Goal: Task Accomplishment & Management: Manage account settings

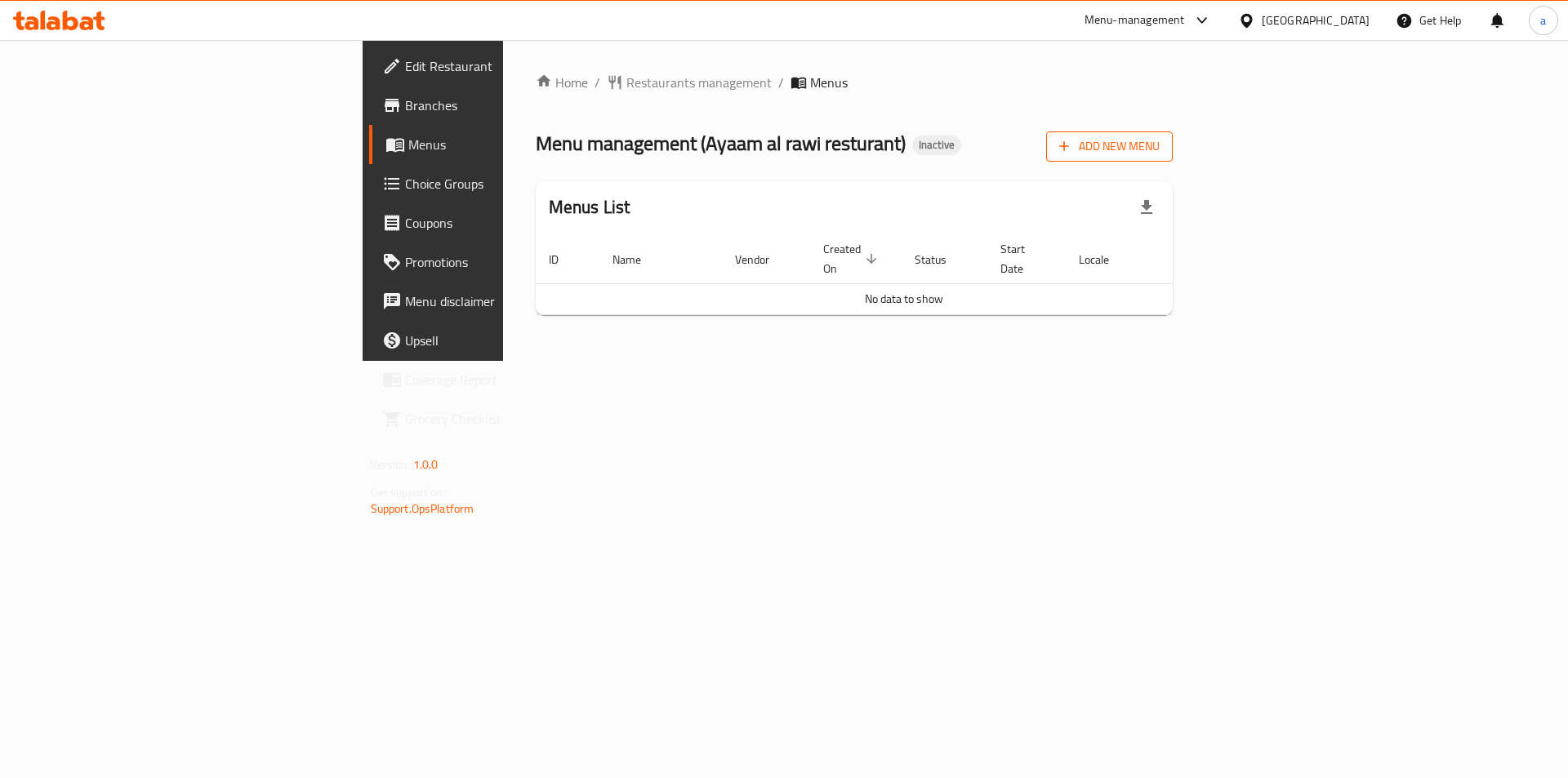
click at [1160, 148] on span "Add New Menu" at bounding box center [1109, 146] width 101 height 21
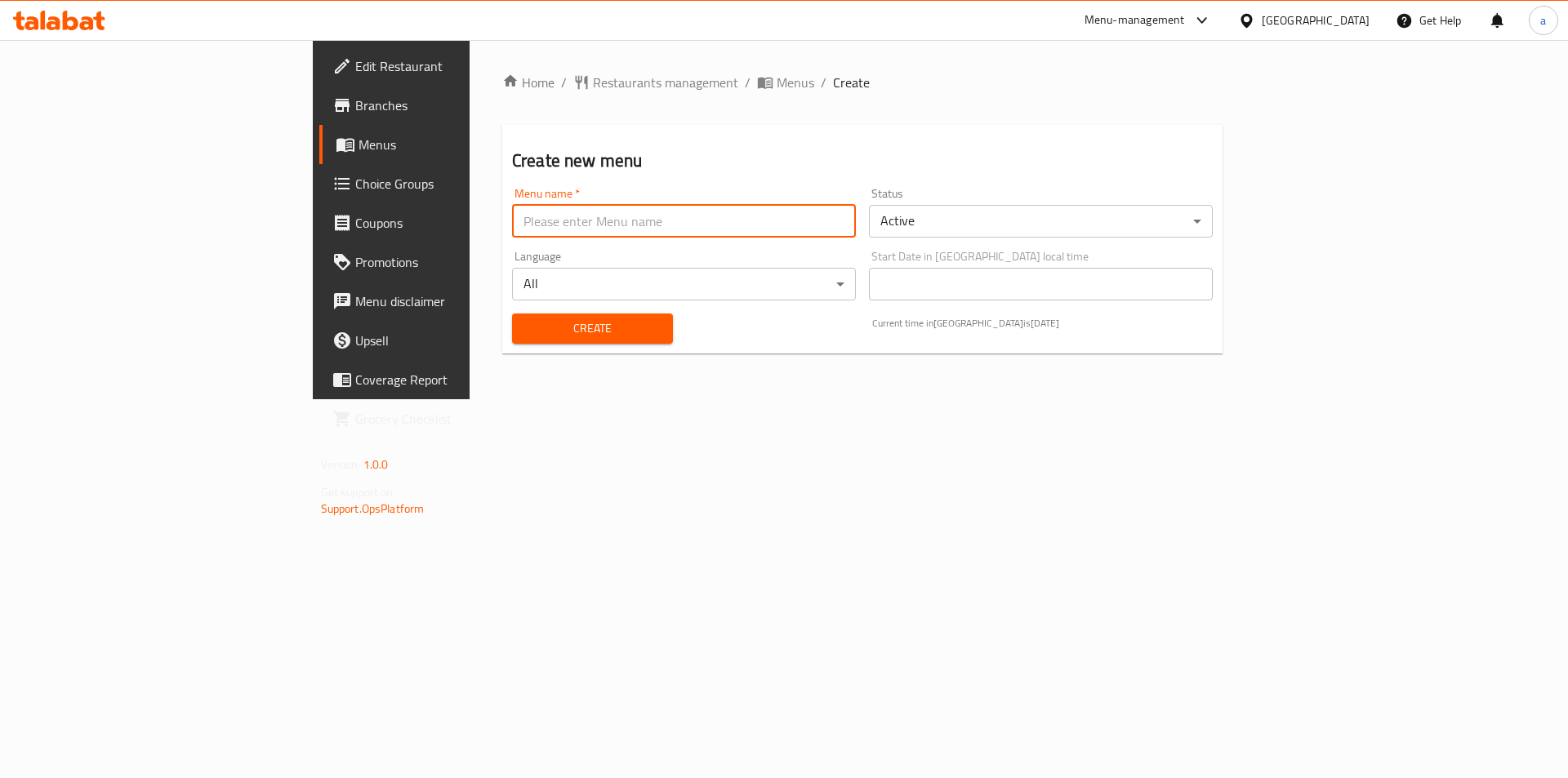
click at [512, 229] on input "text" at bounding box center [683, 221] width 343 height 32
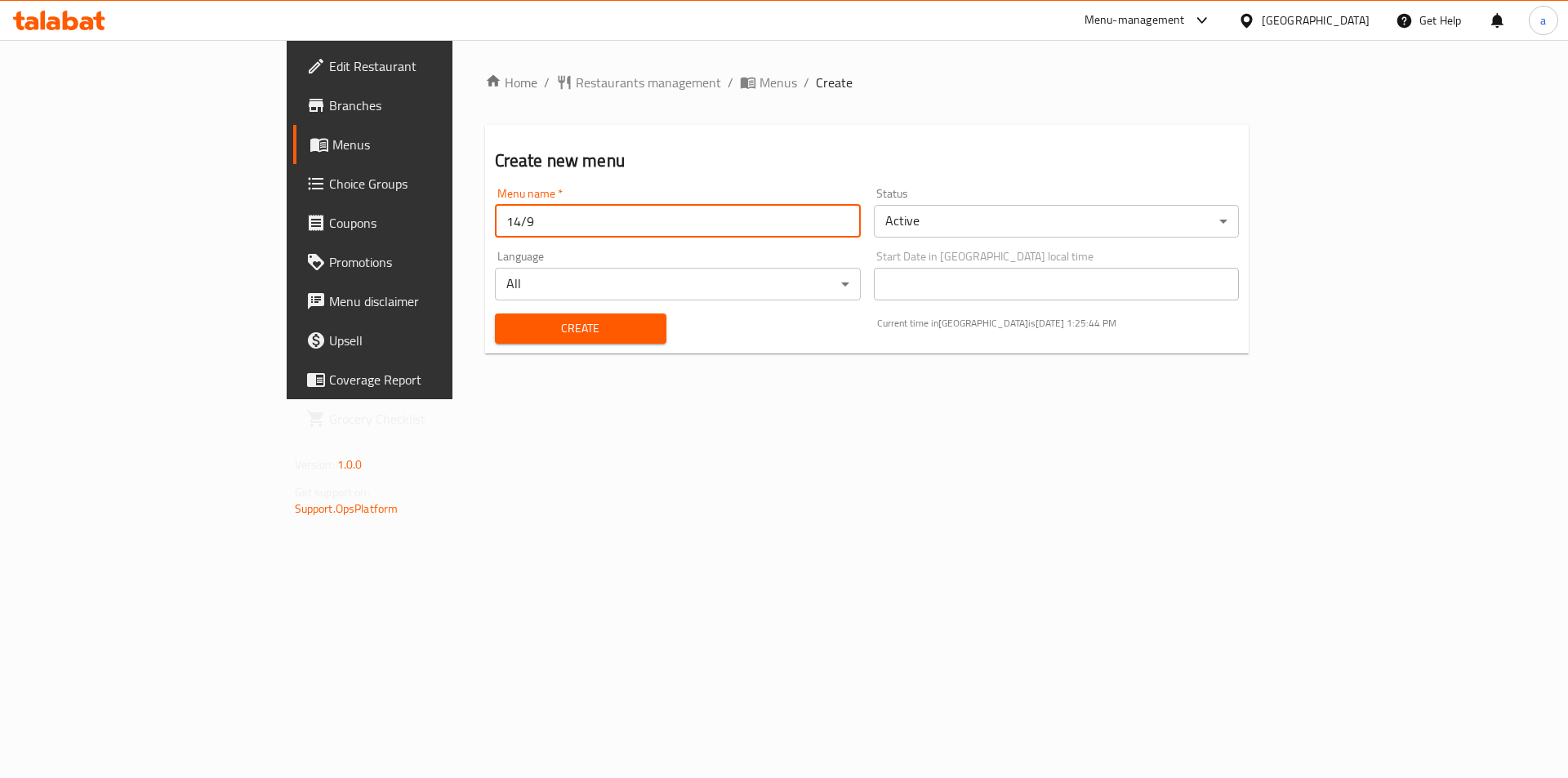
type input "14/9"
click at [515, 345] on div "Create" at bounding box center [580, 328] width 191 height 50
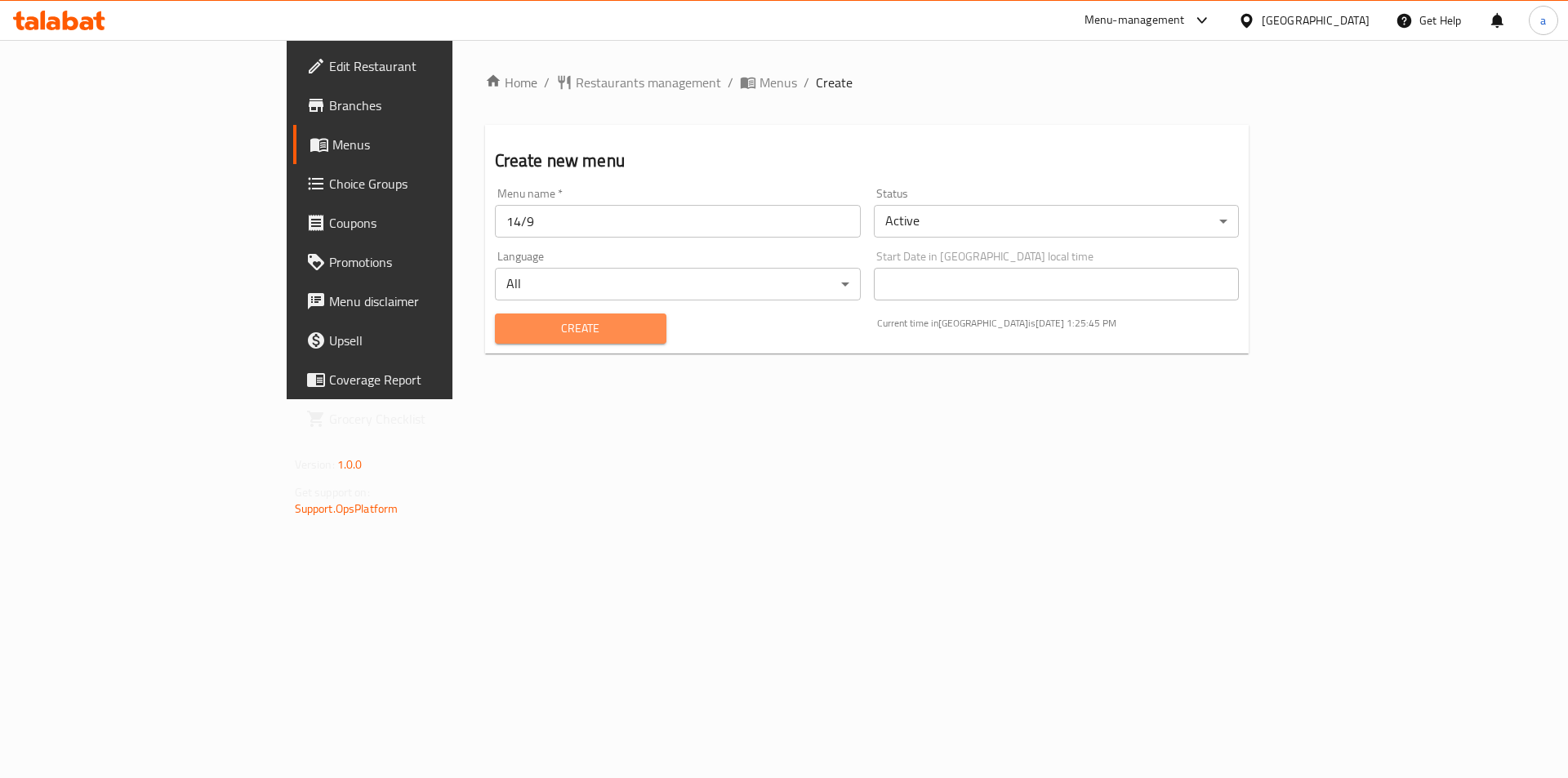
click at [516, 337] on span "Create" at bounding box center [580, 328] width 145 height 21
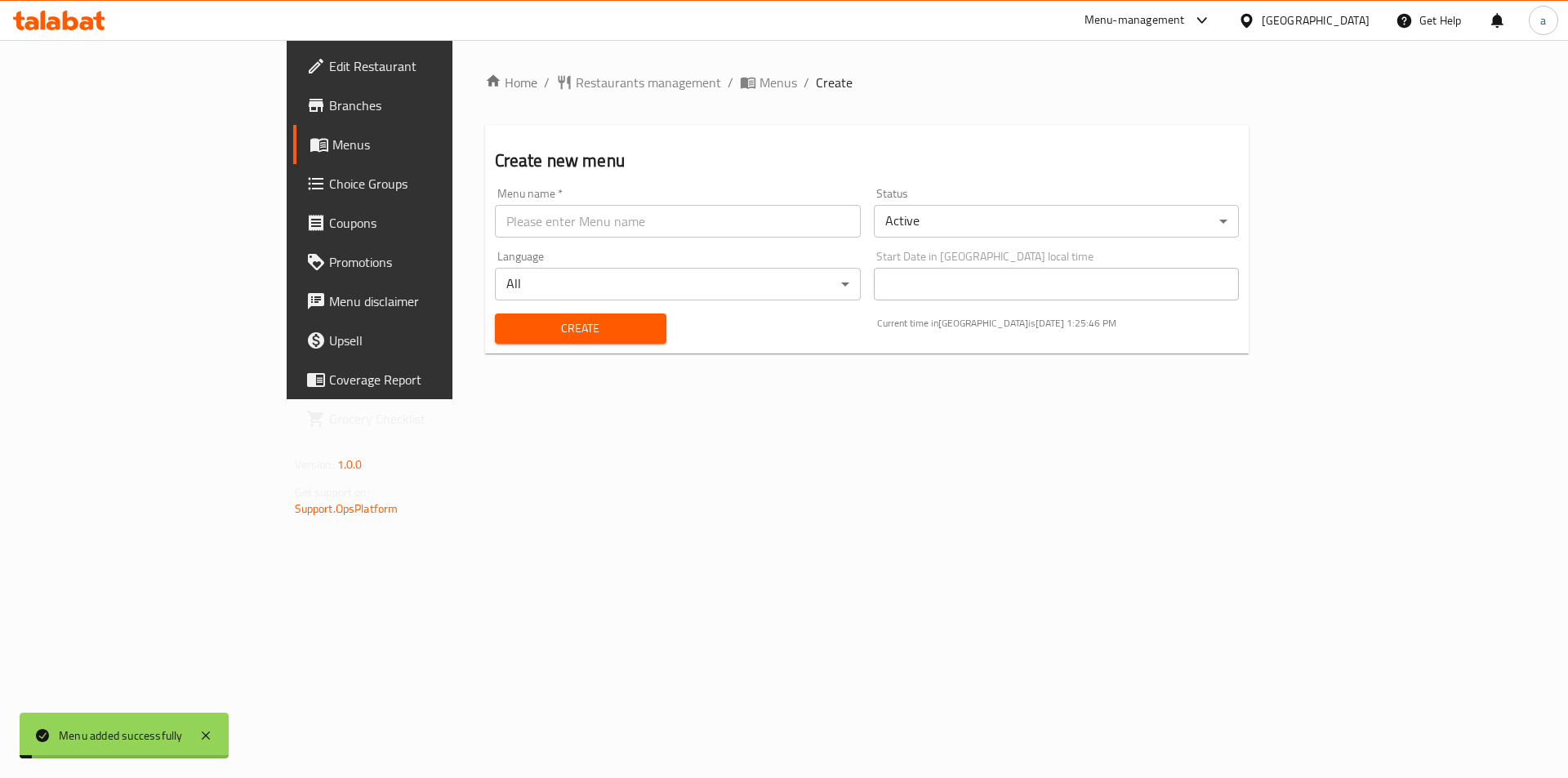
click at [333, 137] on span "Menus" at bounding box center [434, 145] width 204 height 20
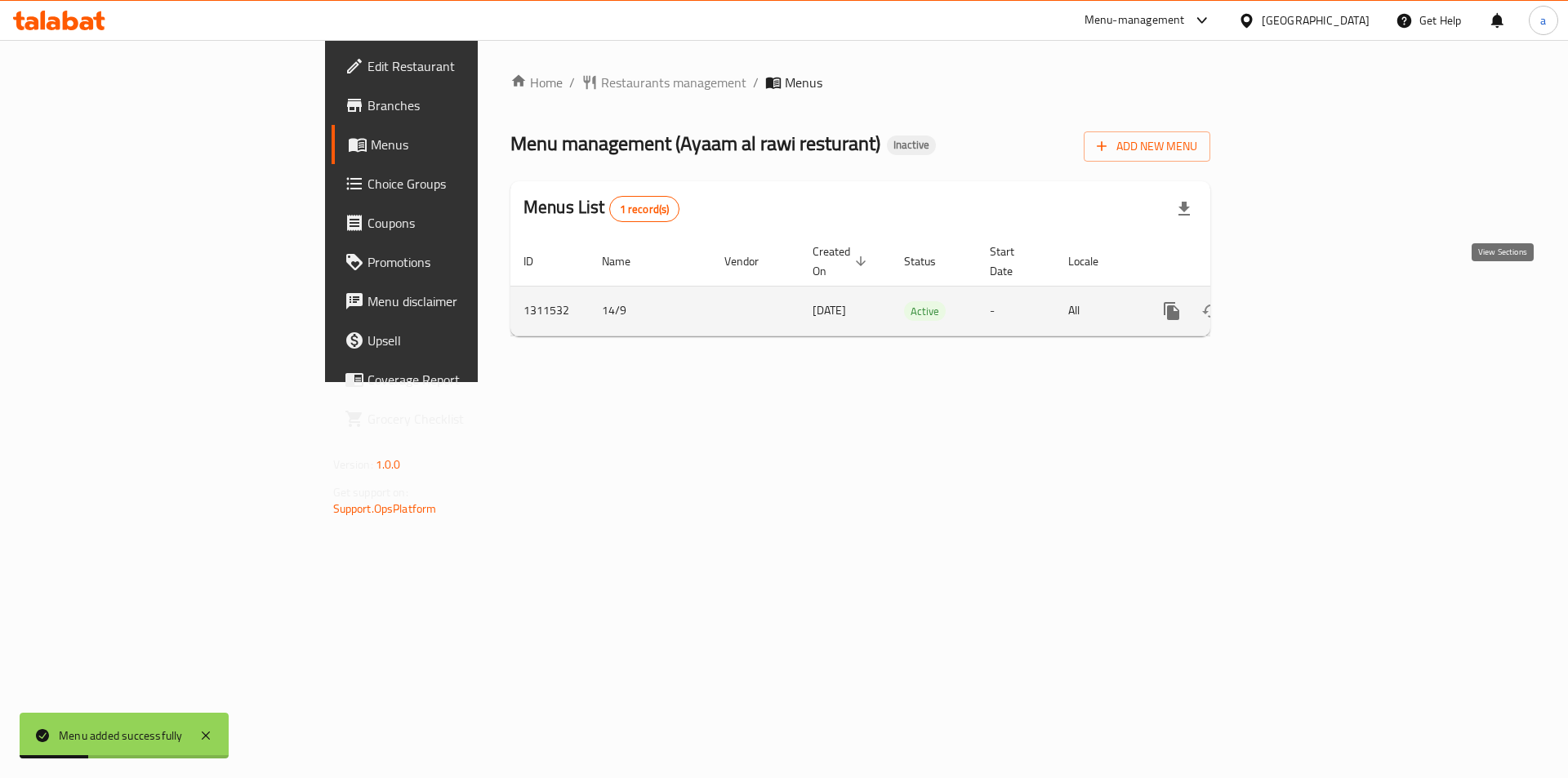
click at [1297, 303] on icon "enhanced table" at bounding box center [1289, 311] width 15 height 15
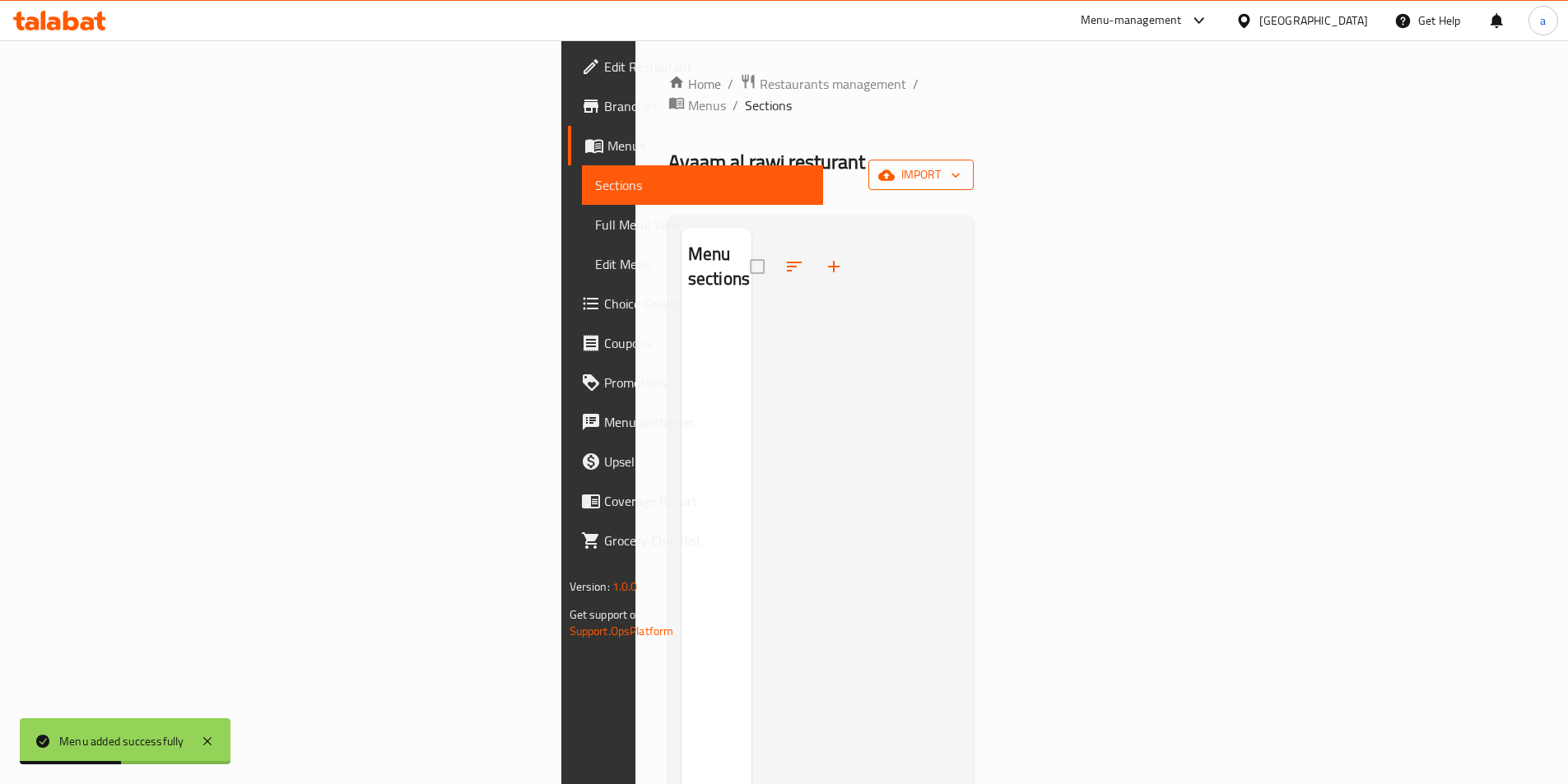
click at [960, 164] on span "import" at bounding box center [921, 174] width 79 height 21
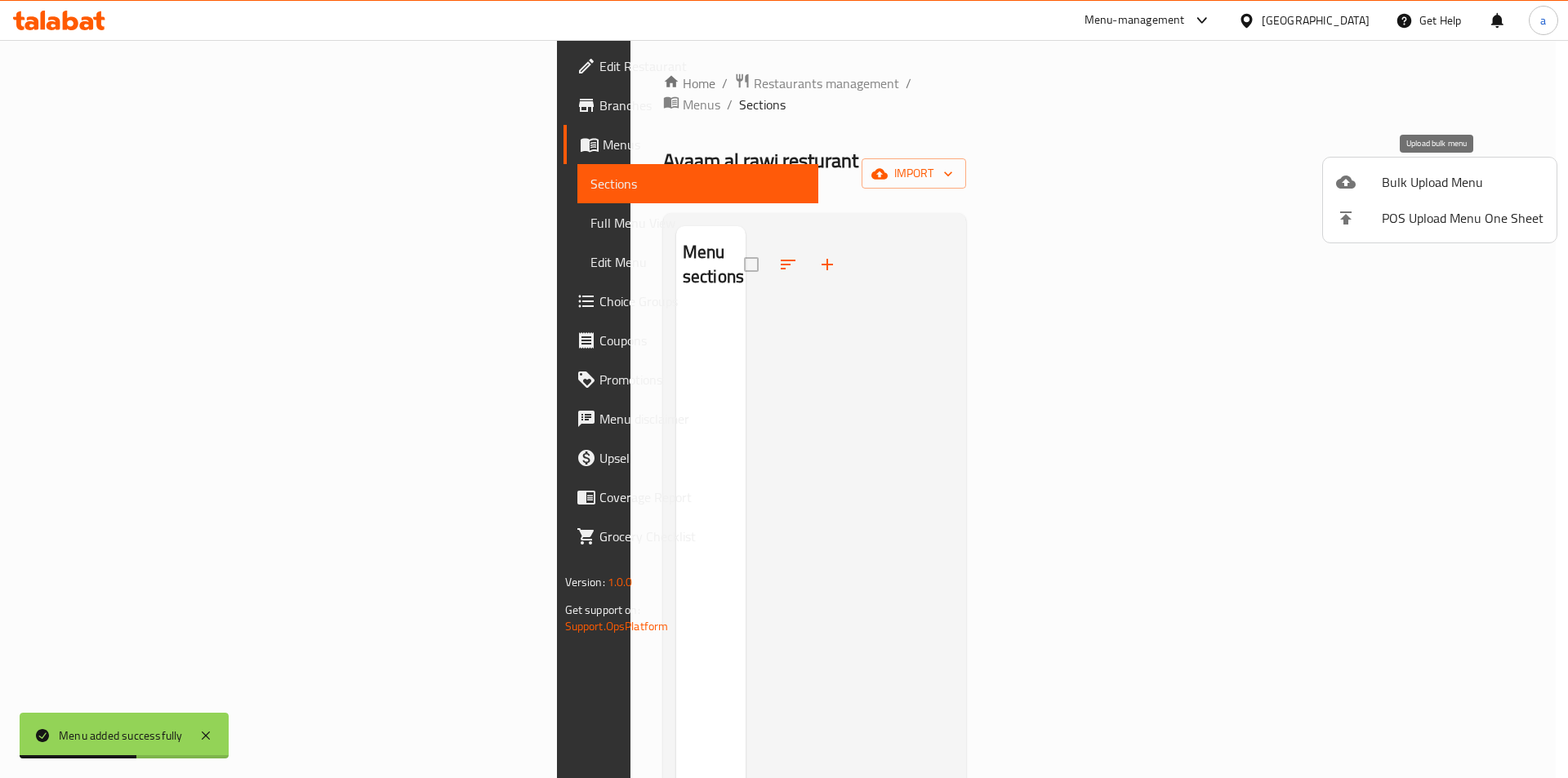
click at [1430, 185] on span "Bulk Upload Menu" at bounding box center [1462, 182] width 161 height 20
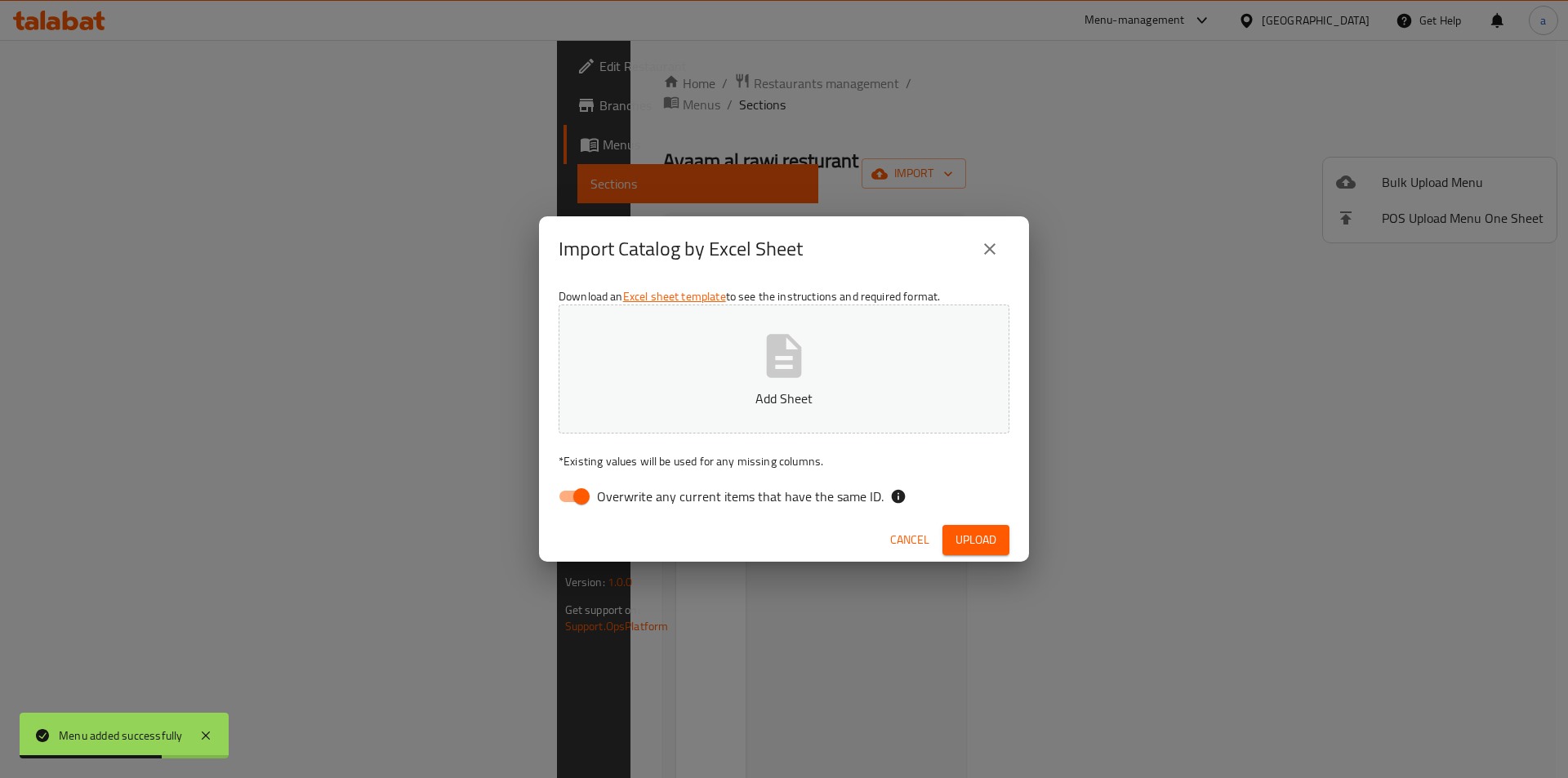
click at [564, 487] on input "Overwrite any current items that have the same ID." at bounding box center [581, 495] width 93 height 31
checkbox input "false"
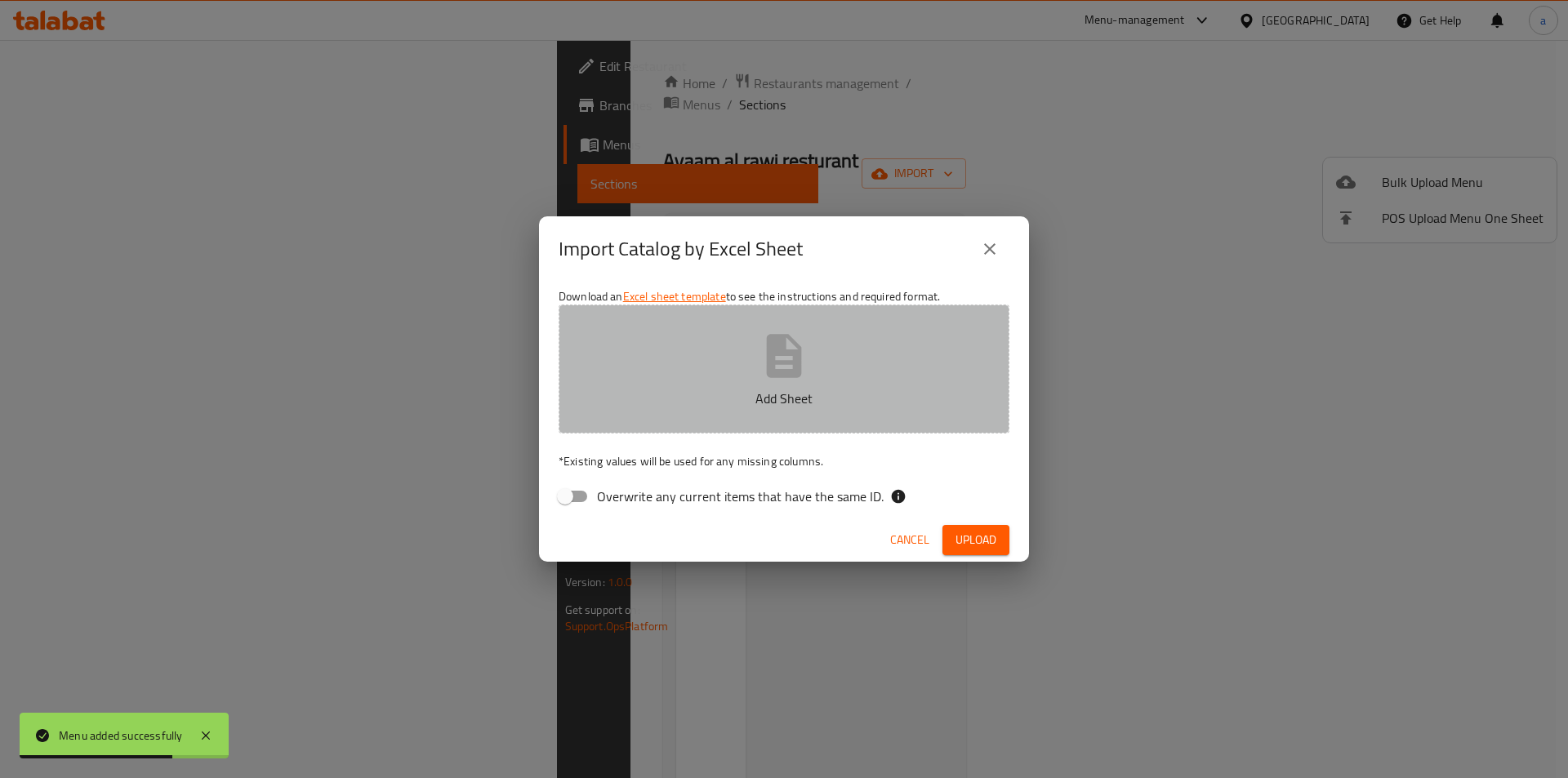
click at [696, 413] on button "Add Sheet" at bounding box center [784, 368] width 451 height 129
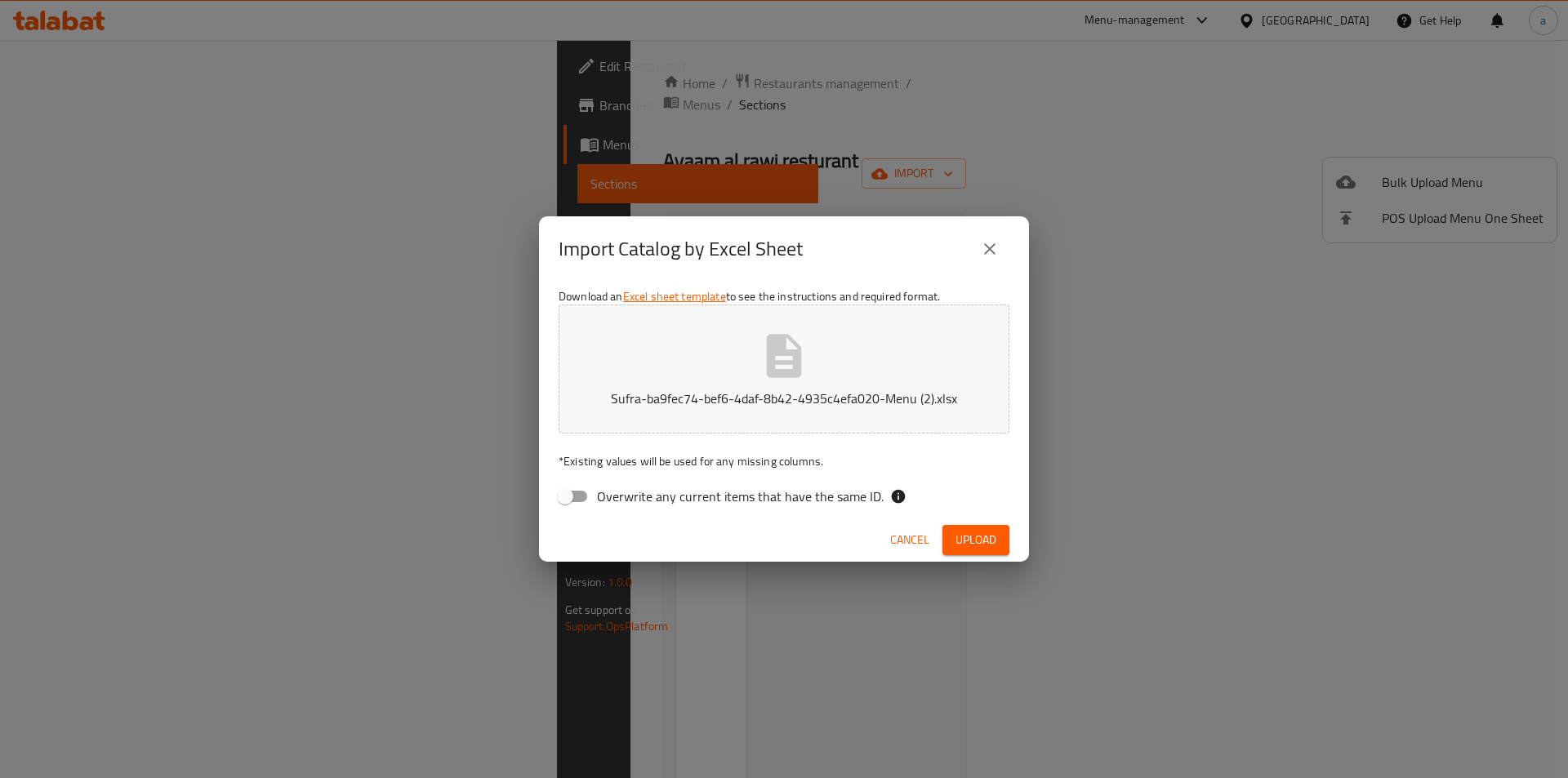
click at [979, 536] on span "Upload" at bounding box center [975, 539] width 41 height 21
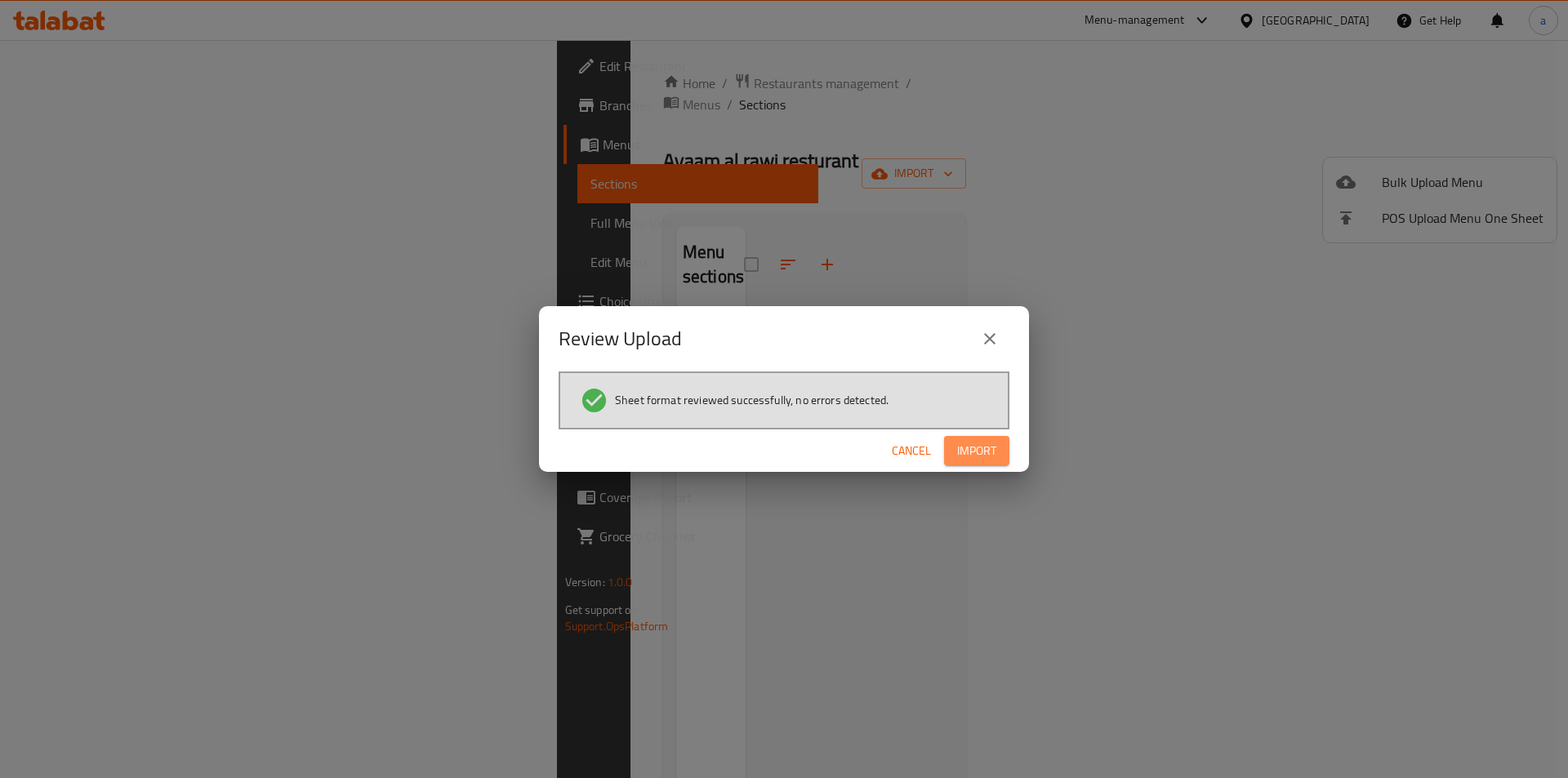
click at [980, 465] on button "Import" at bounding box center [976, 451] width 66 height 30
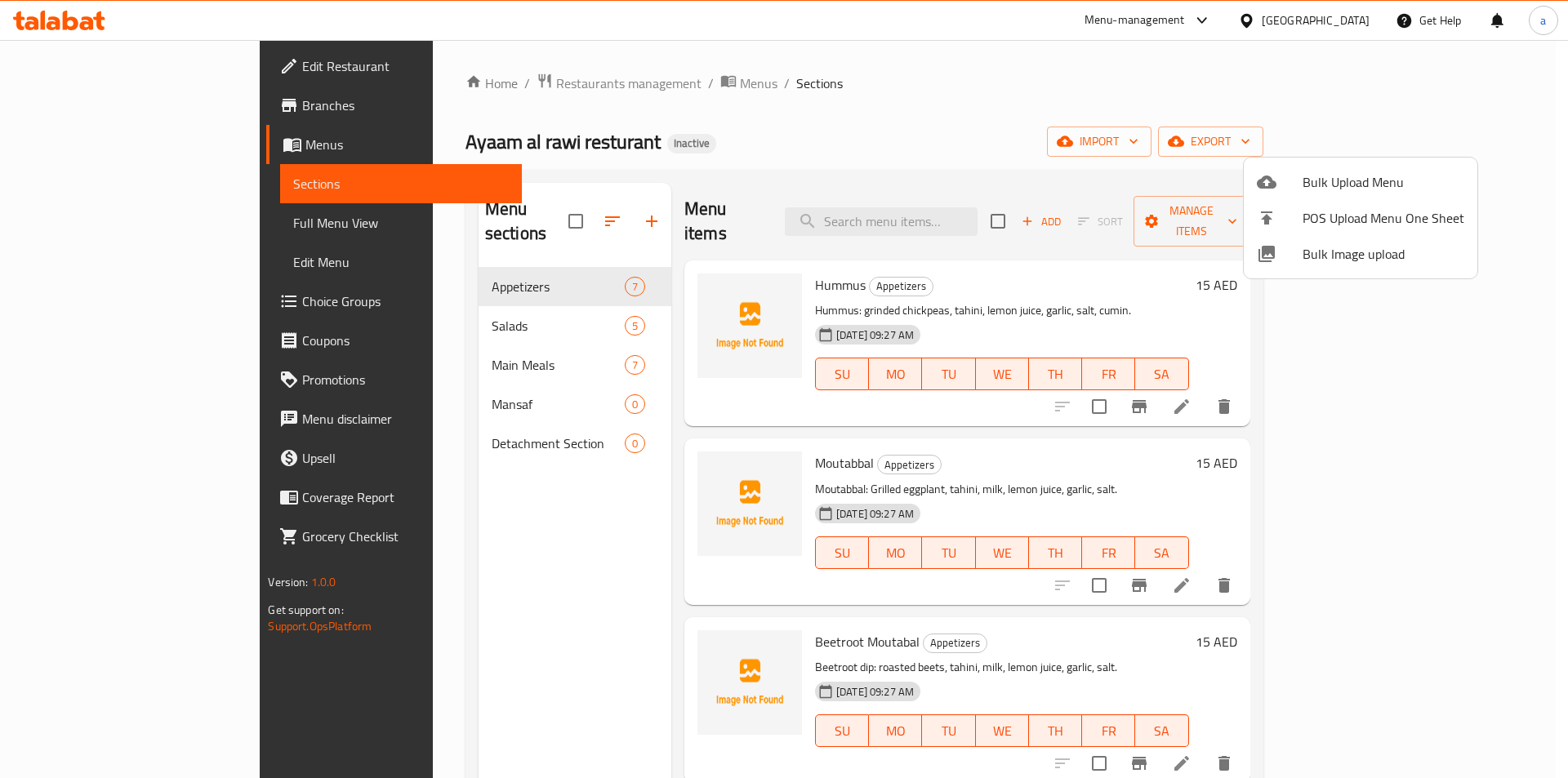
click at [414, 377] on div at bounding box center [784, 389] width 1568 height 778
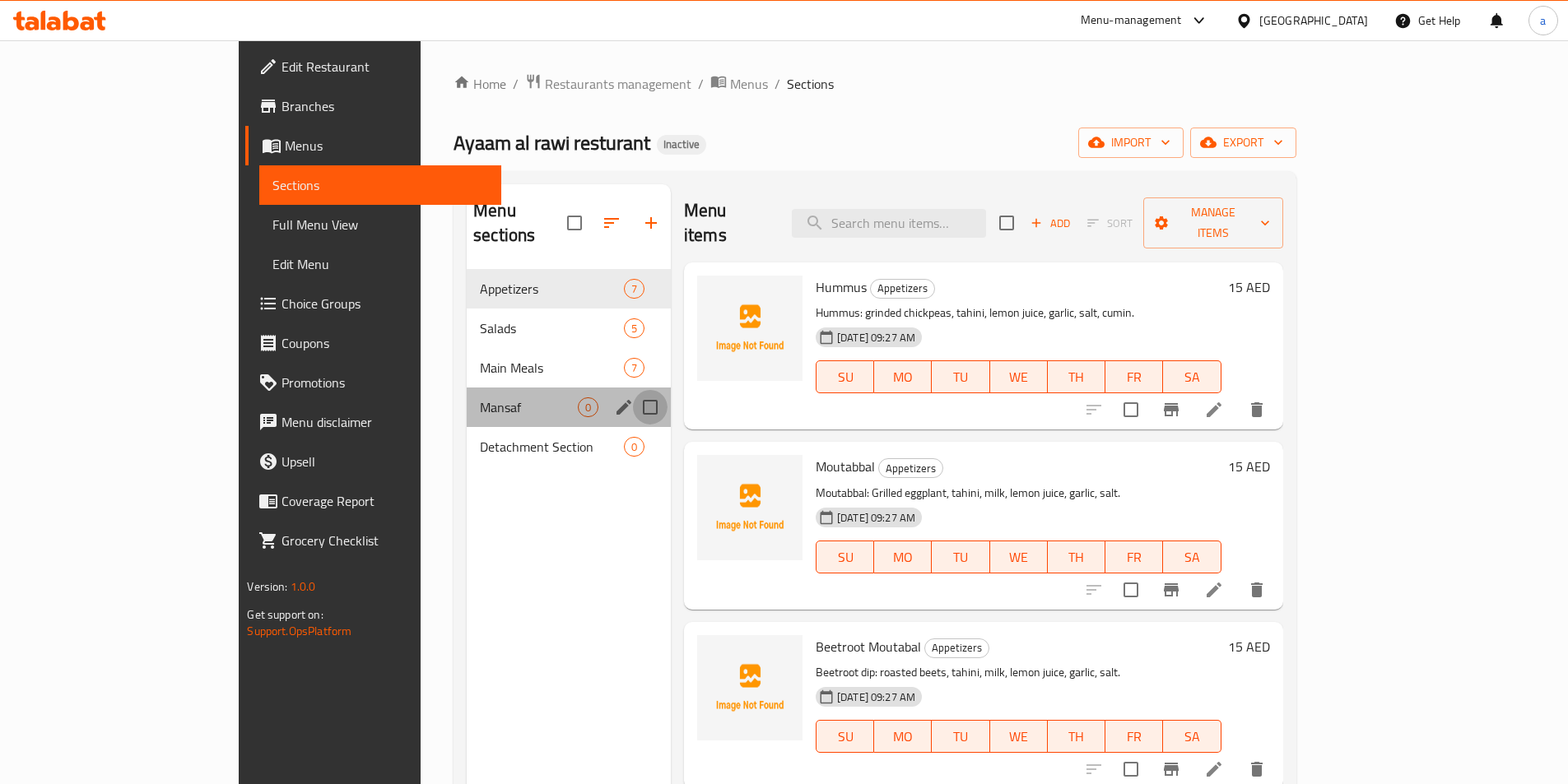
click at [633, 390] on input "Menu sections" at bounding box center [649, 407] width 34 height 34
checkbox input "true"
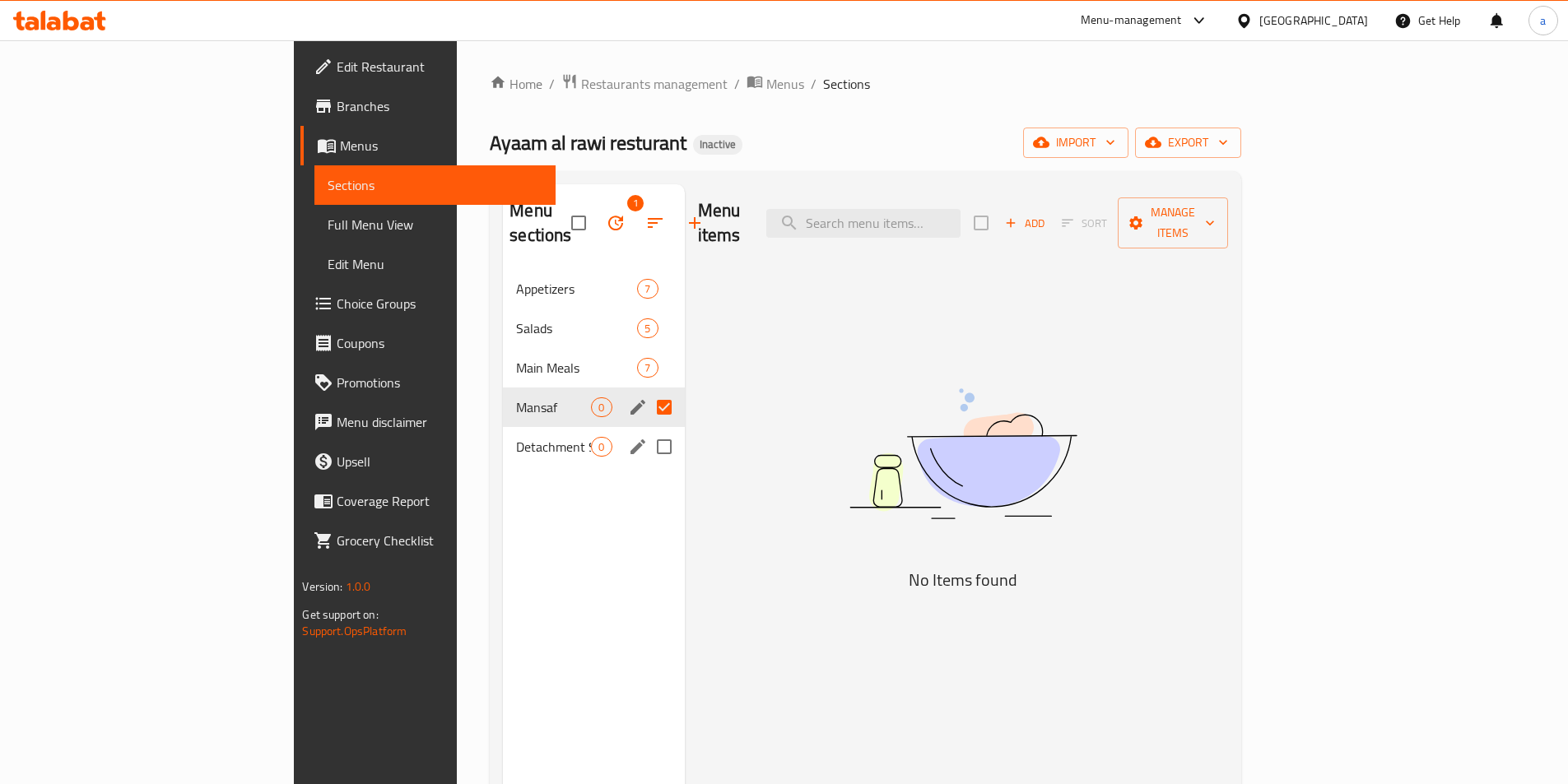
click at [647, 430] on input "Menu sections" at bounding box center [664, 446] width 34 height 34
checkbox input "true"
click at [608, 215] on icon "button" at bounding box center [616, 223] width 15 height 15
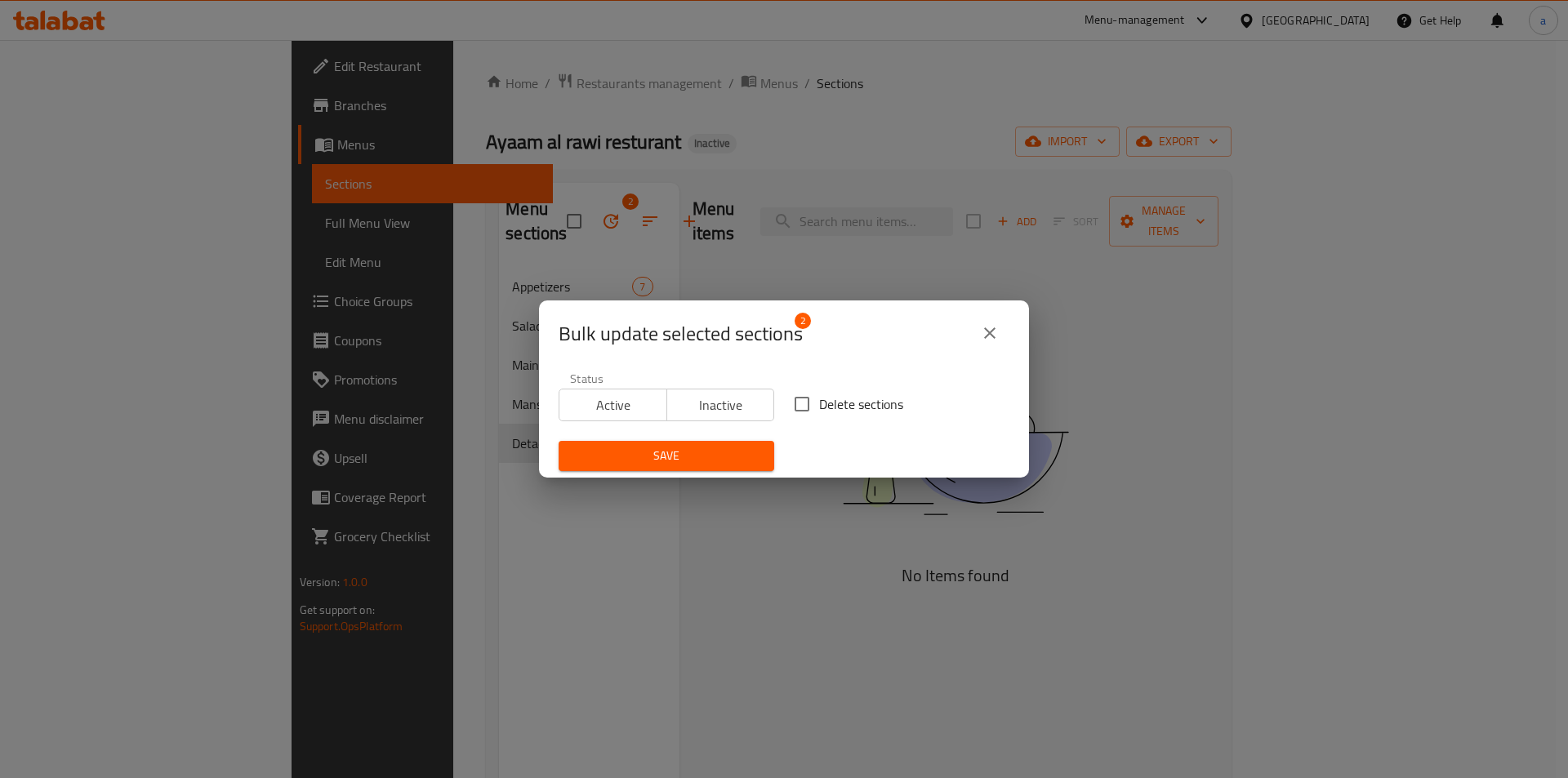
click at [798, 398] on input "Delete sections" at bounding box center [801, 404] width 34 height 34
checkbox input "true"
click at [721, 451] on span "Save" at bounding box center [667, 455] width 190 height 21
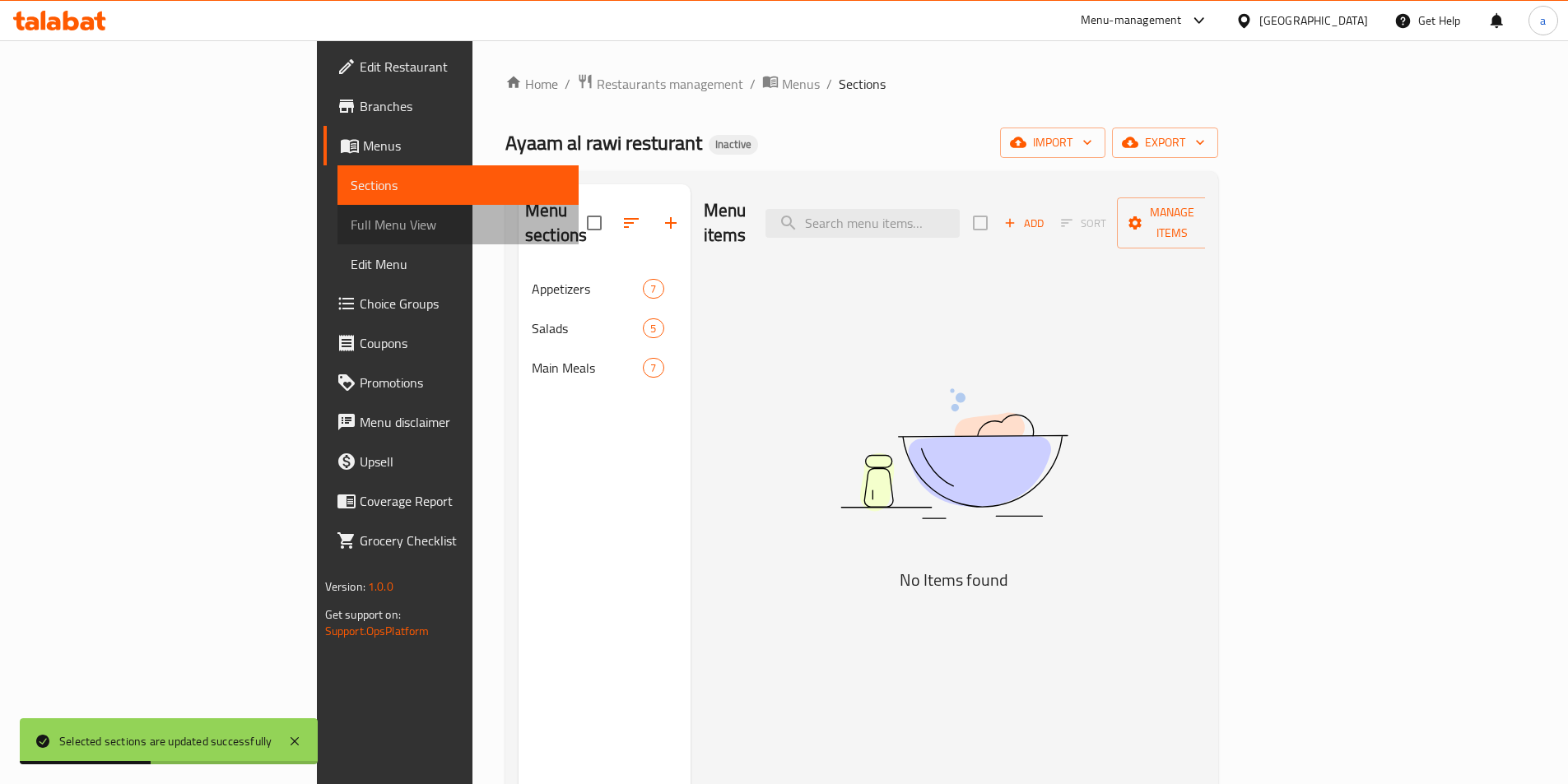
click at [350, 231] on span "Full Menu View" at bounding box center [458, 224] width 215 height 20
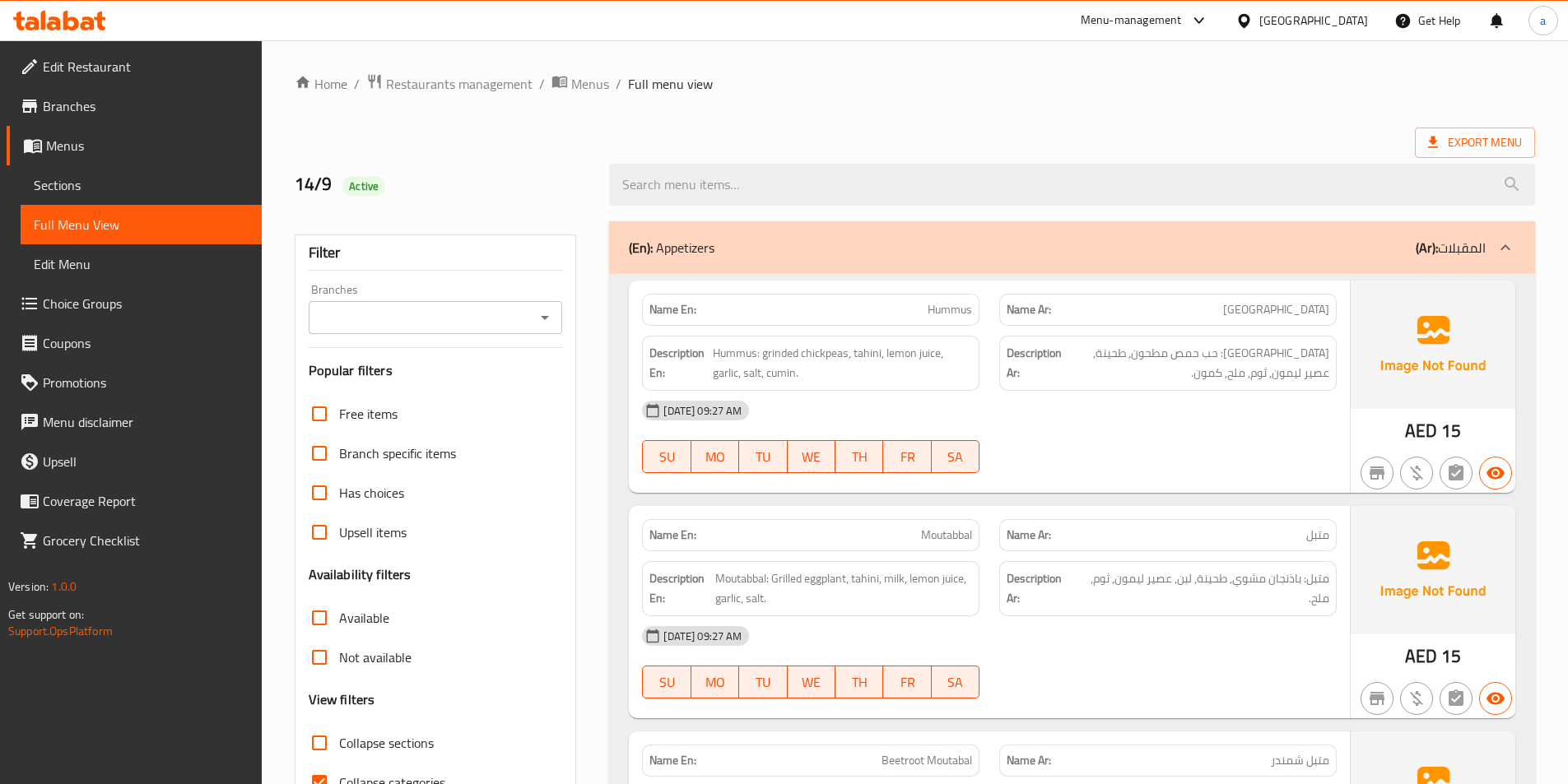
click at [1310, 305] on span "[GEOGRAPHIC_DATA]" at bounding box center [1276, 309] width 106 height 18
click at [956, 306] on span "Hummus" at bounding box center [950, 309] width 44 height 18
copy span "Hummus"
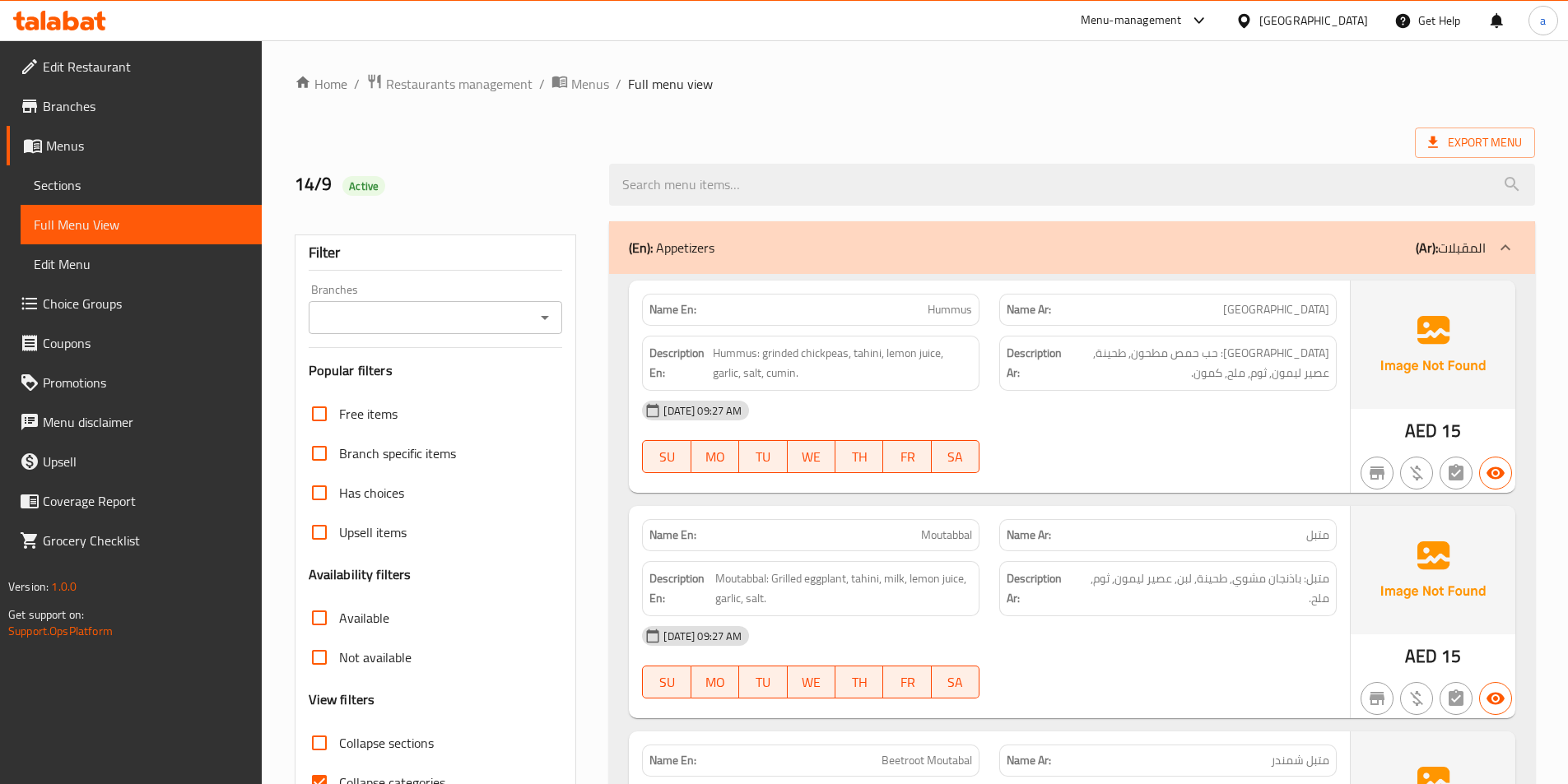
click at [171, 251] on link "Edit Menu" at bounding box center [142, 264] width 241 height 39
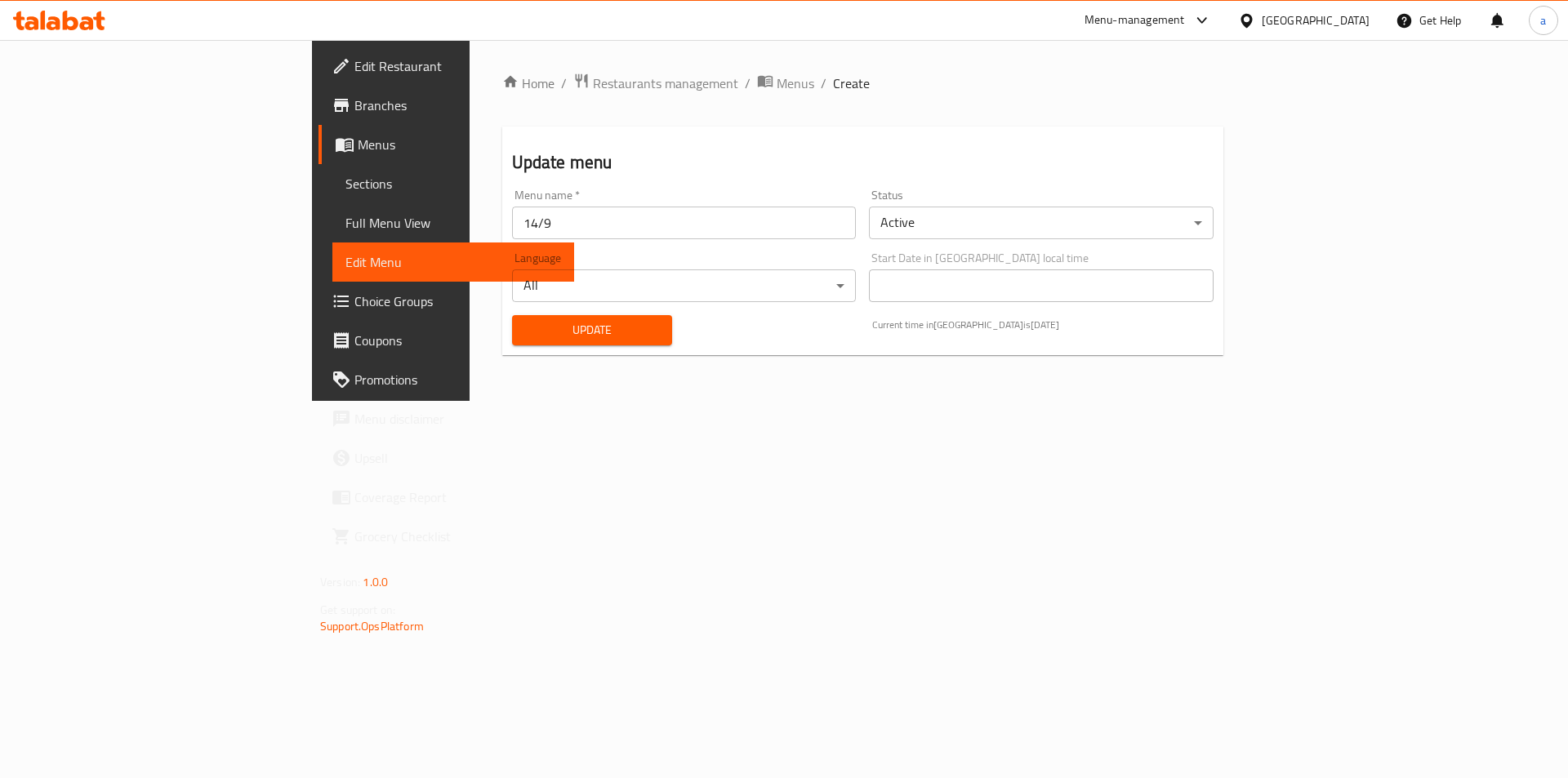
click at [345, 217] on span "Full Menu View" at bounding box center [452, 223] width 215 height 20
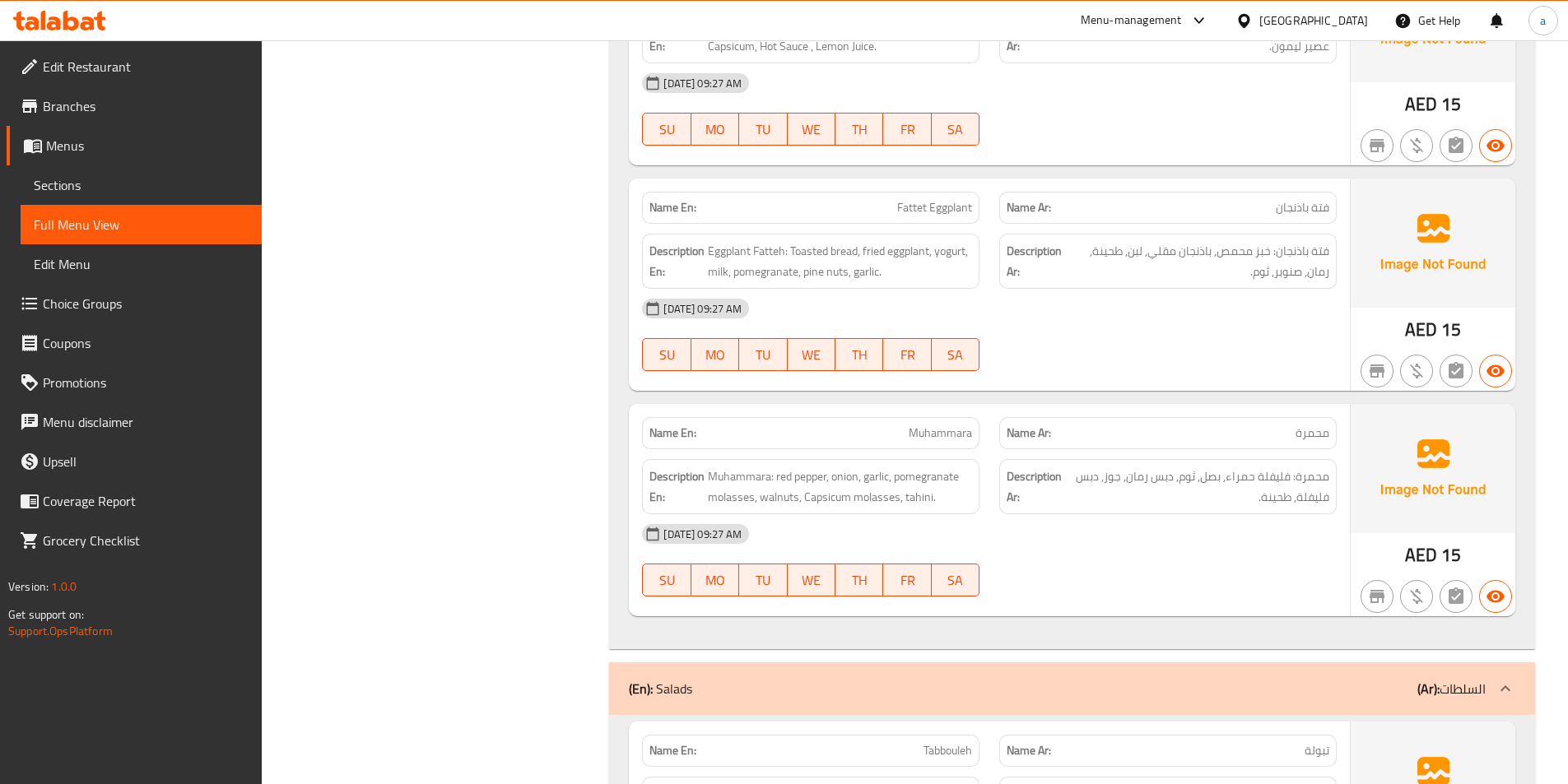
scroll to position [1316, 0]
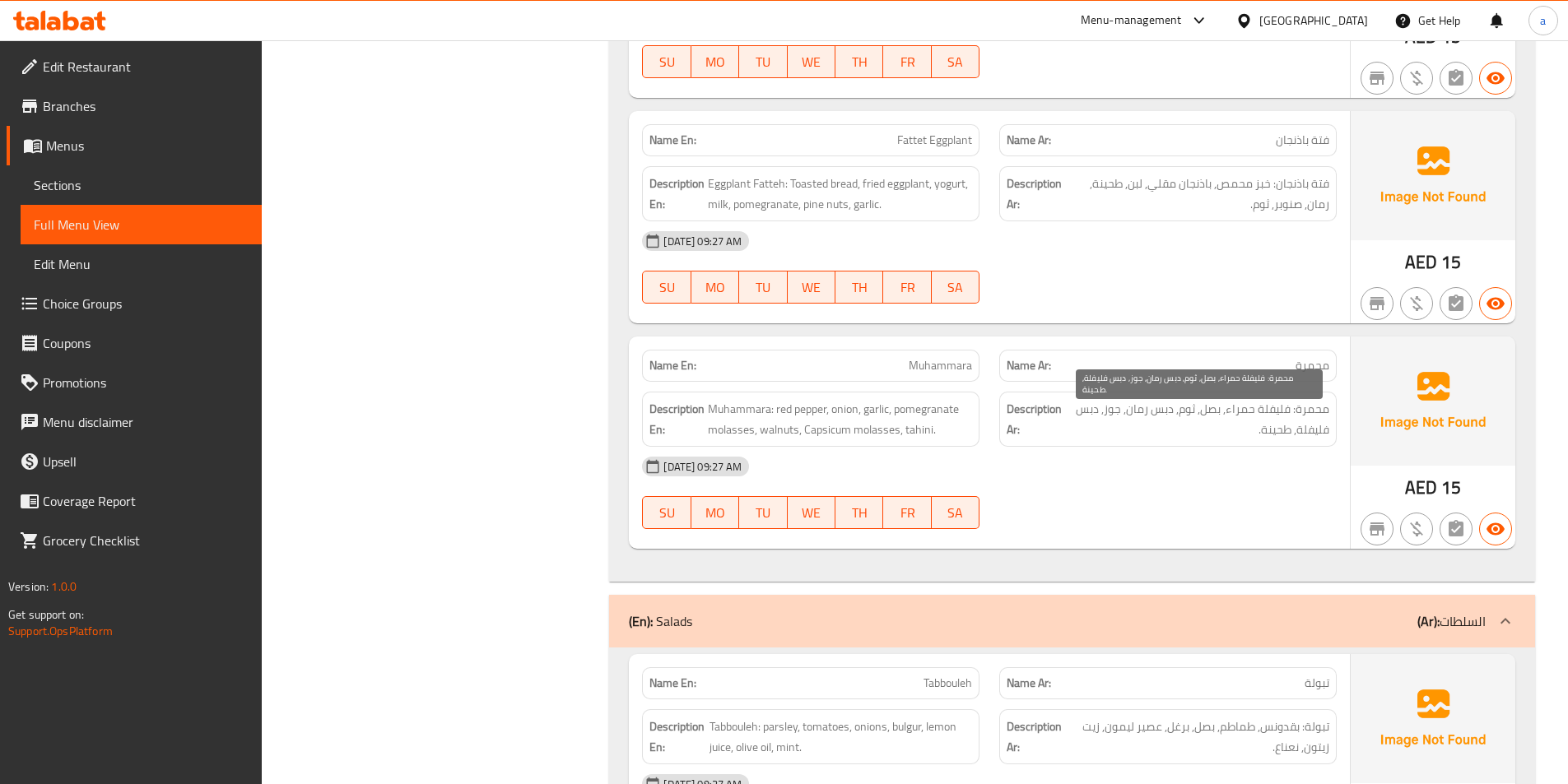
click at [1271, 410] on span "محمرة: فليفلة حمراء, بصل, ثوم, دبس رمان, جوز, دبس فليفلة, طحينة." at bounding box center [1198, 419] width 262 height 40
copy span "فليفلة"
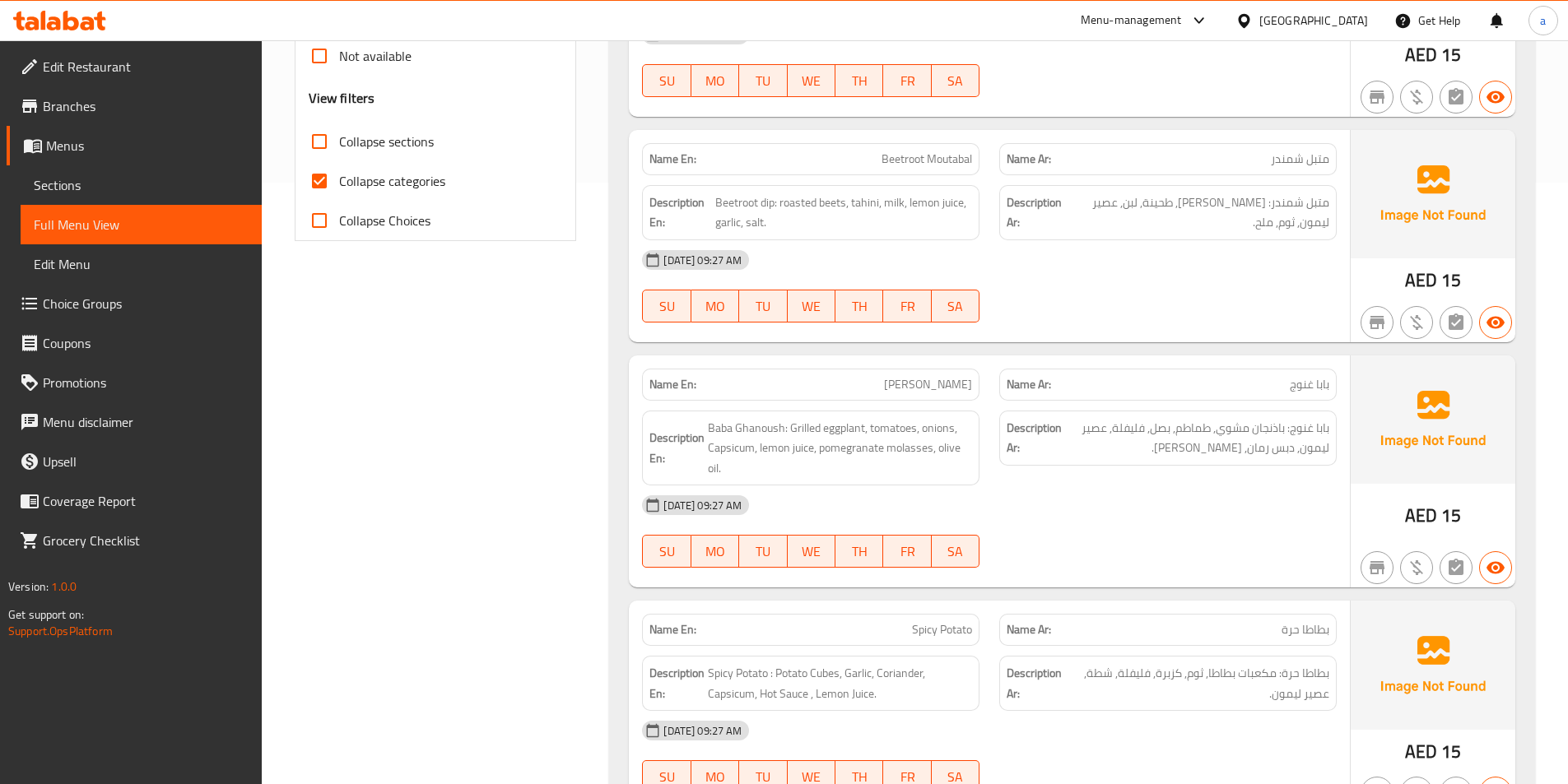
scroll to position [591, 0]
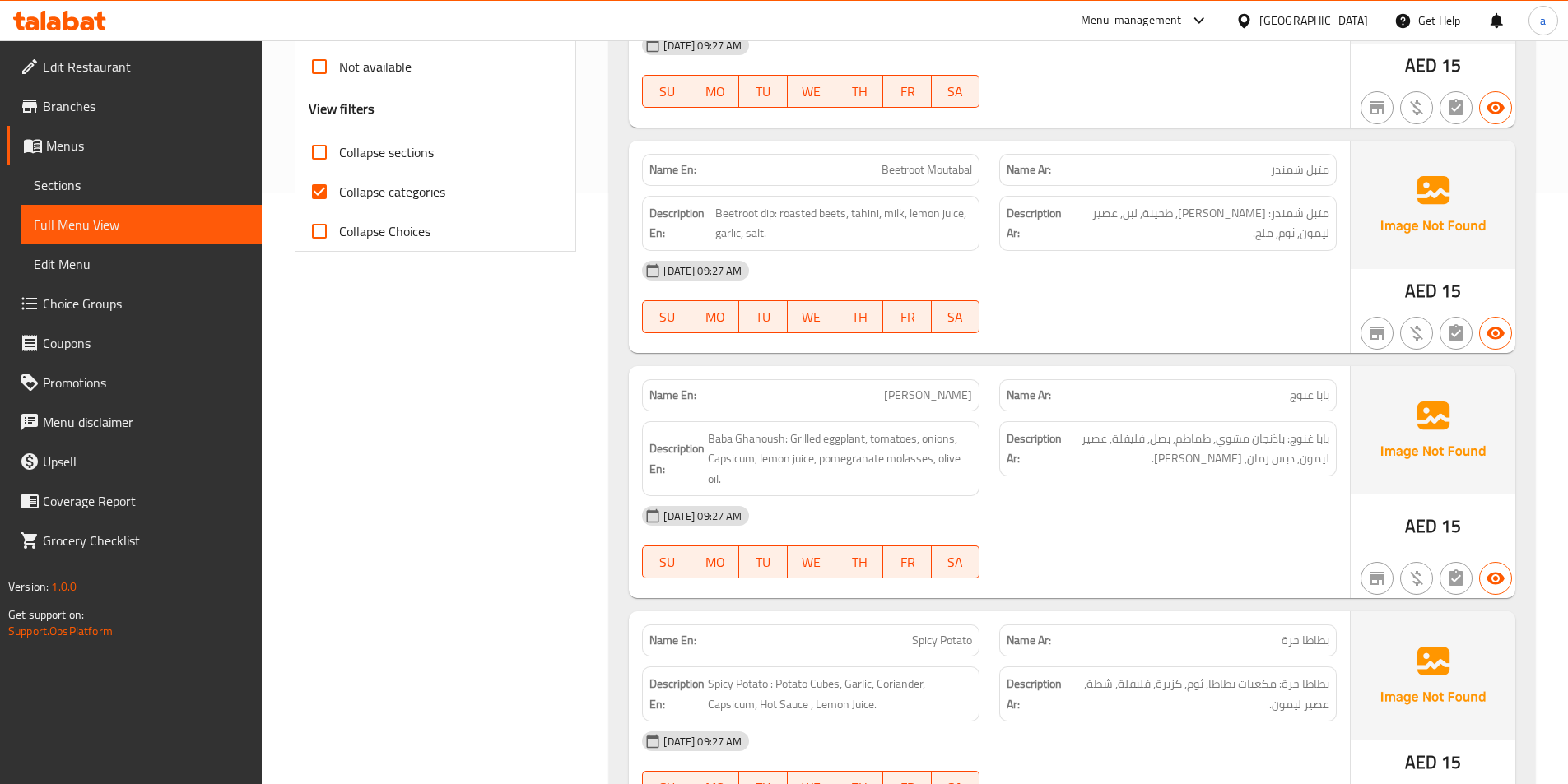
click at [329, 195] on input "Collapse categories" at bounding box center [319, 191] width 39 height 39
checkbox input "false"
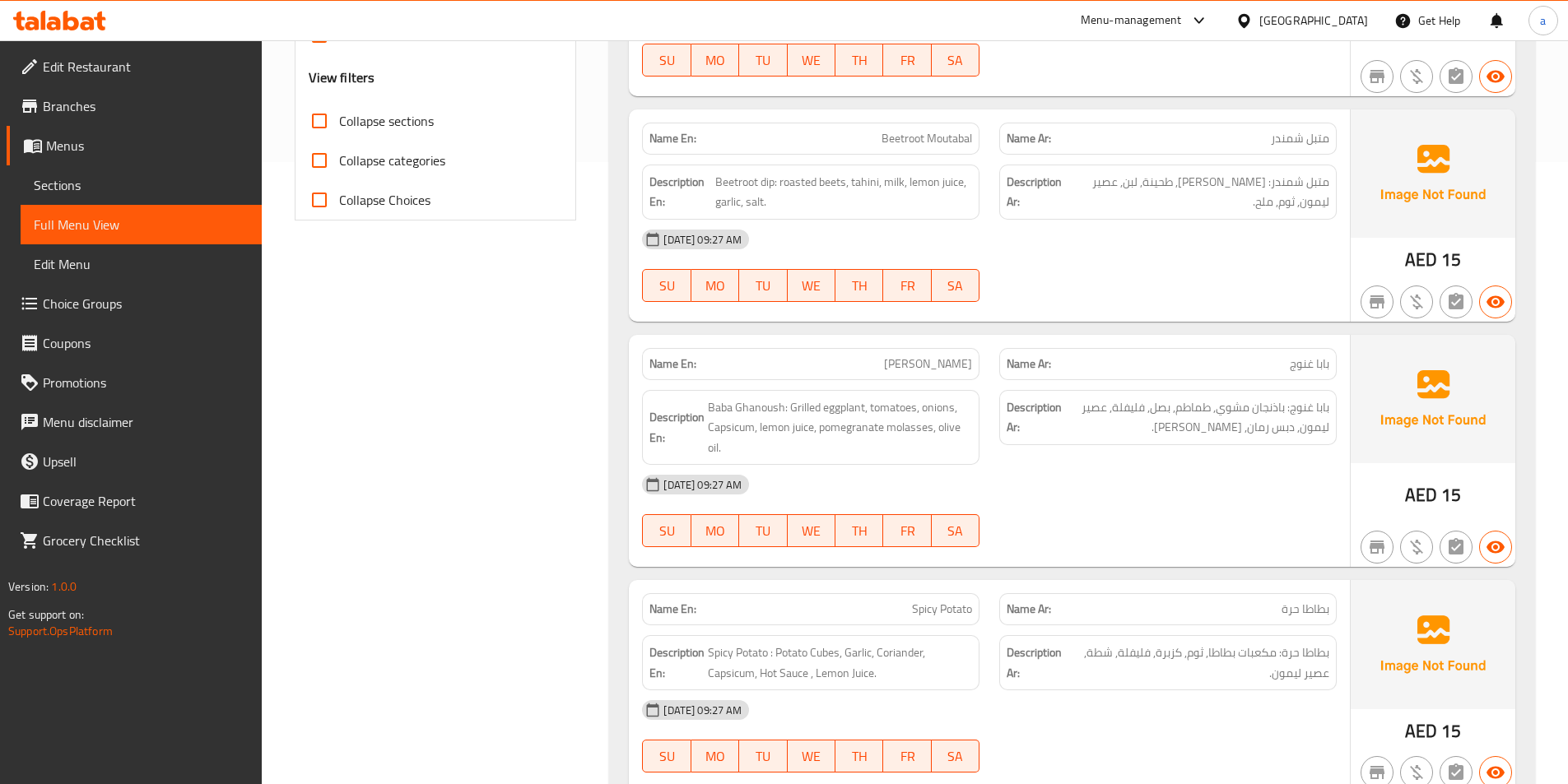
scroll to position [0, 0]
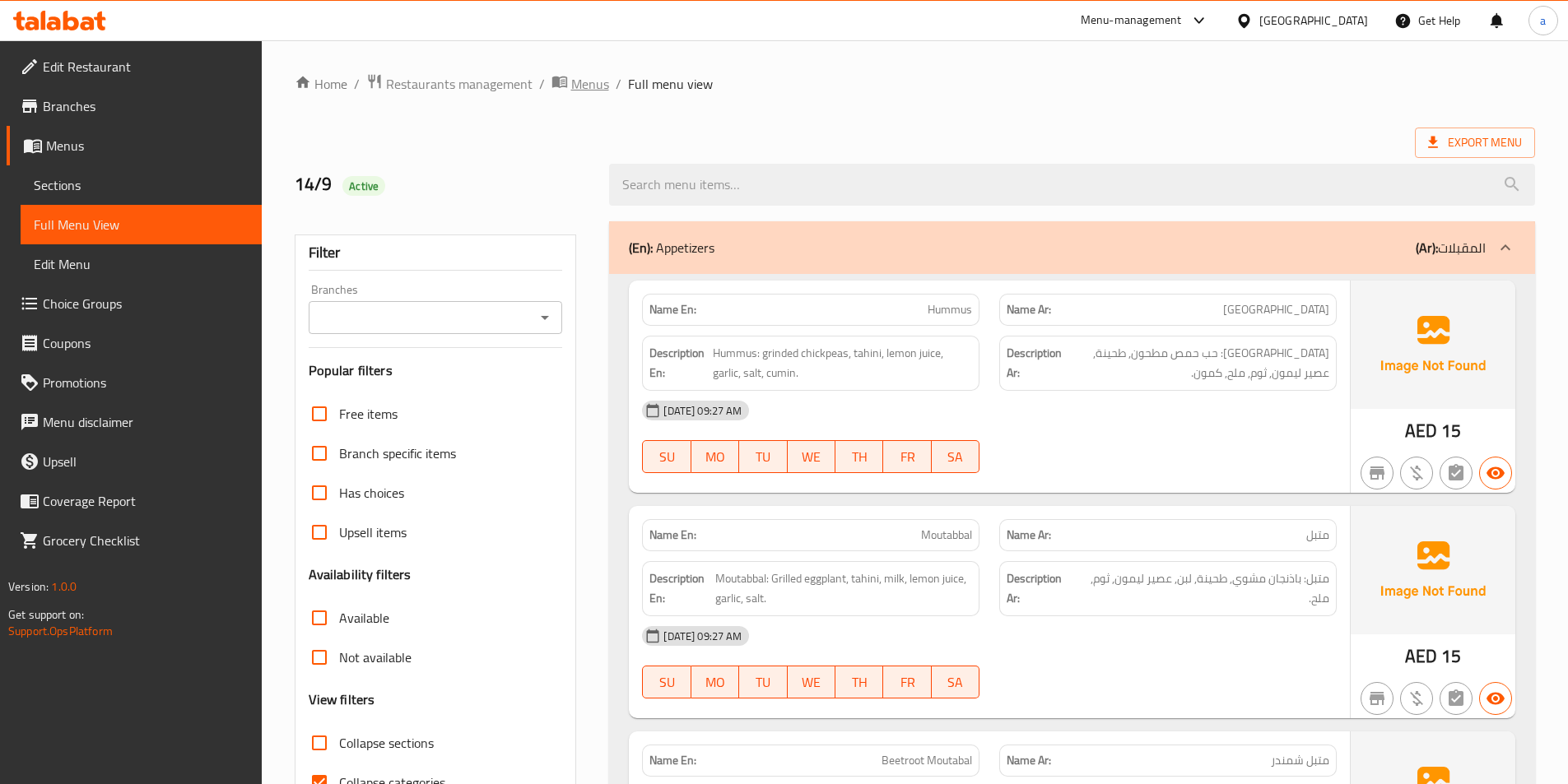
click at [593, 80] on span "Menus" at bounding box center [590, 84] width 38 height 20
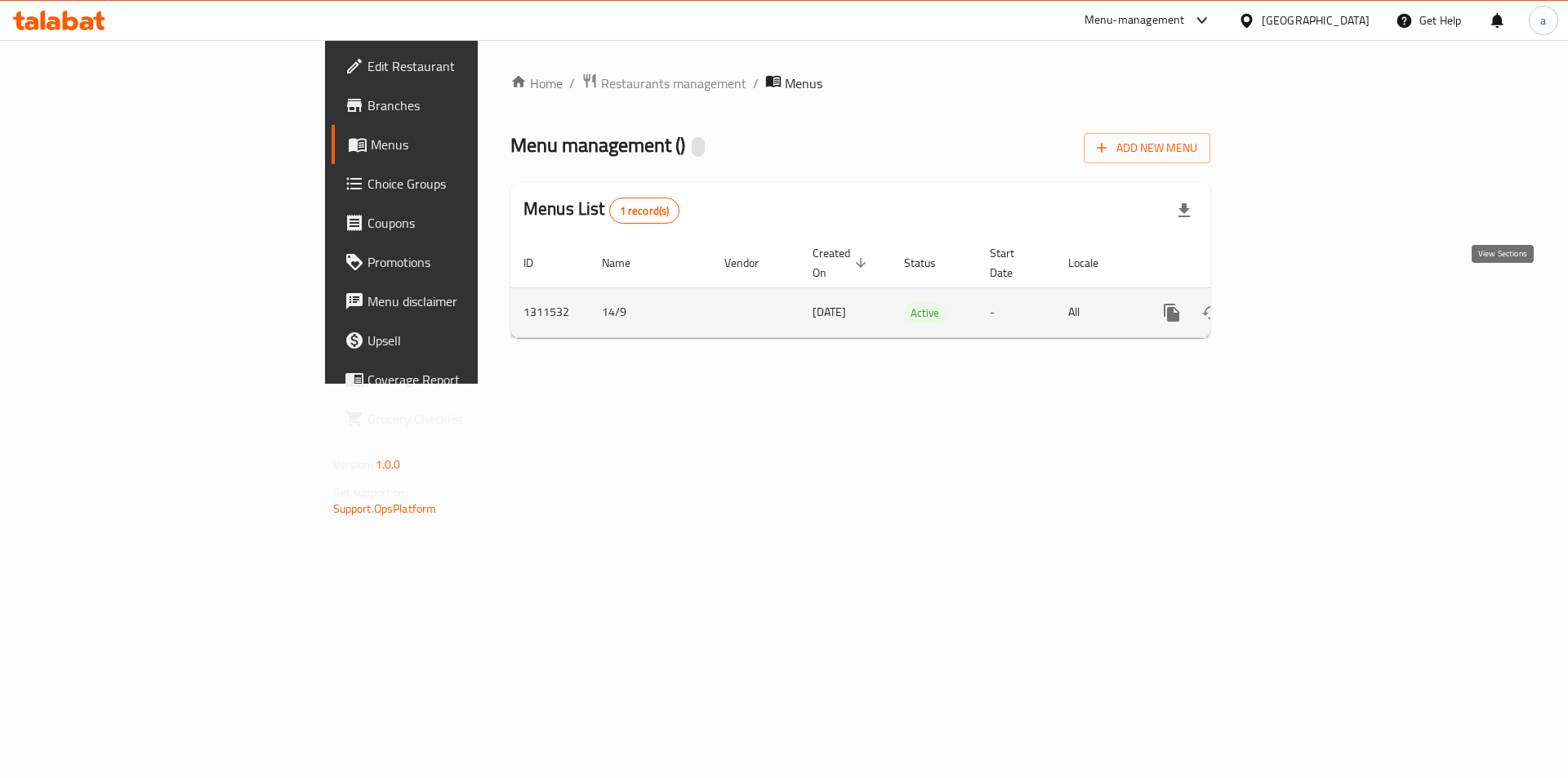
click at [1299, 303] on icon "enhanced table" at bounding box center [1289, 313] width 20 height 20
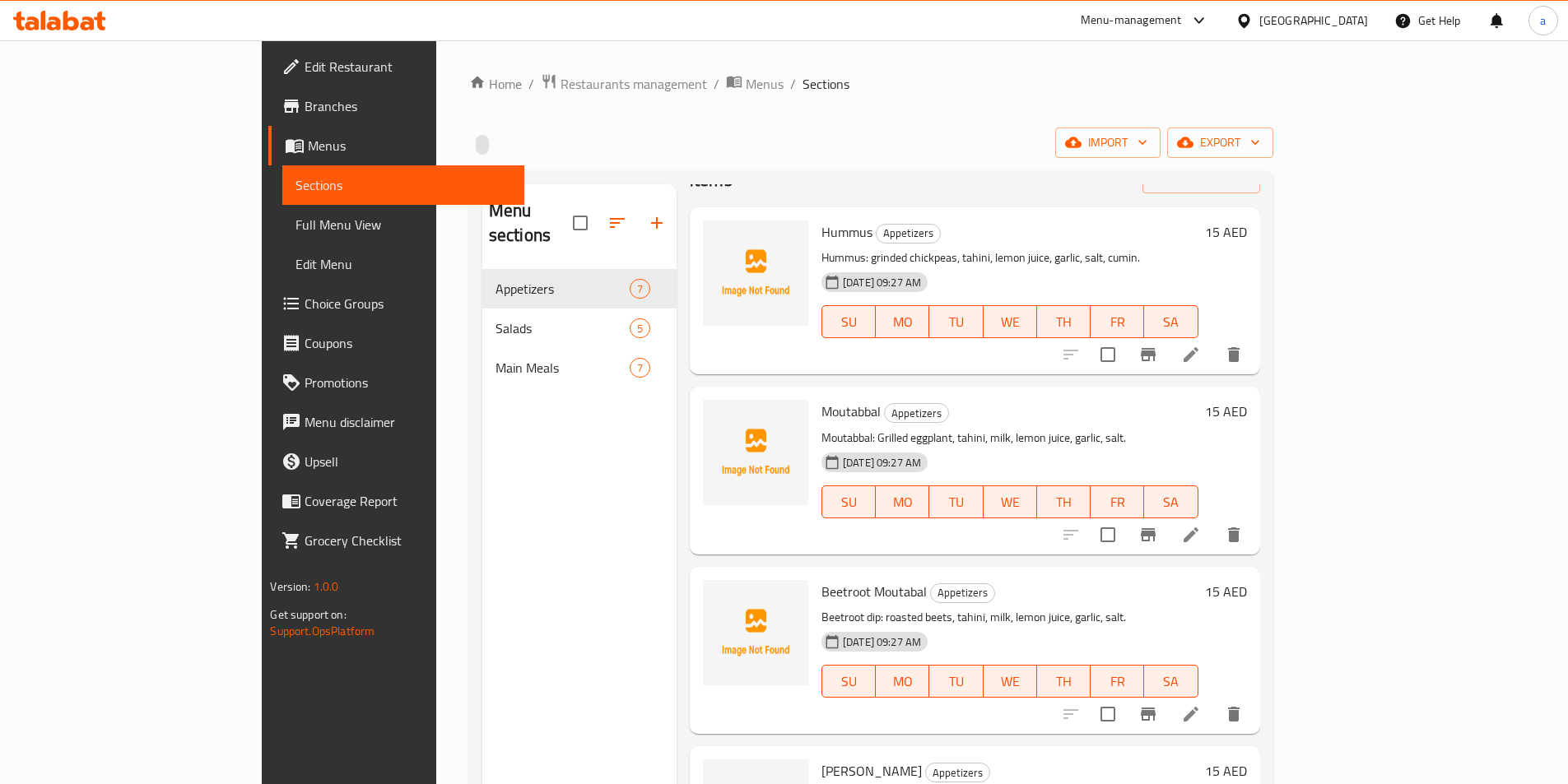
scroll to position [247, 0]
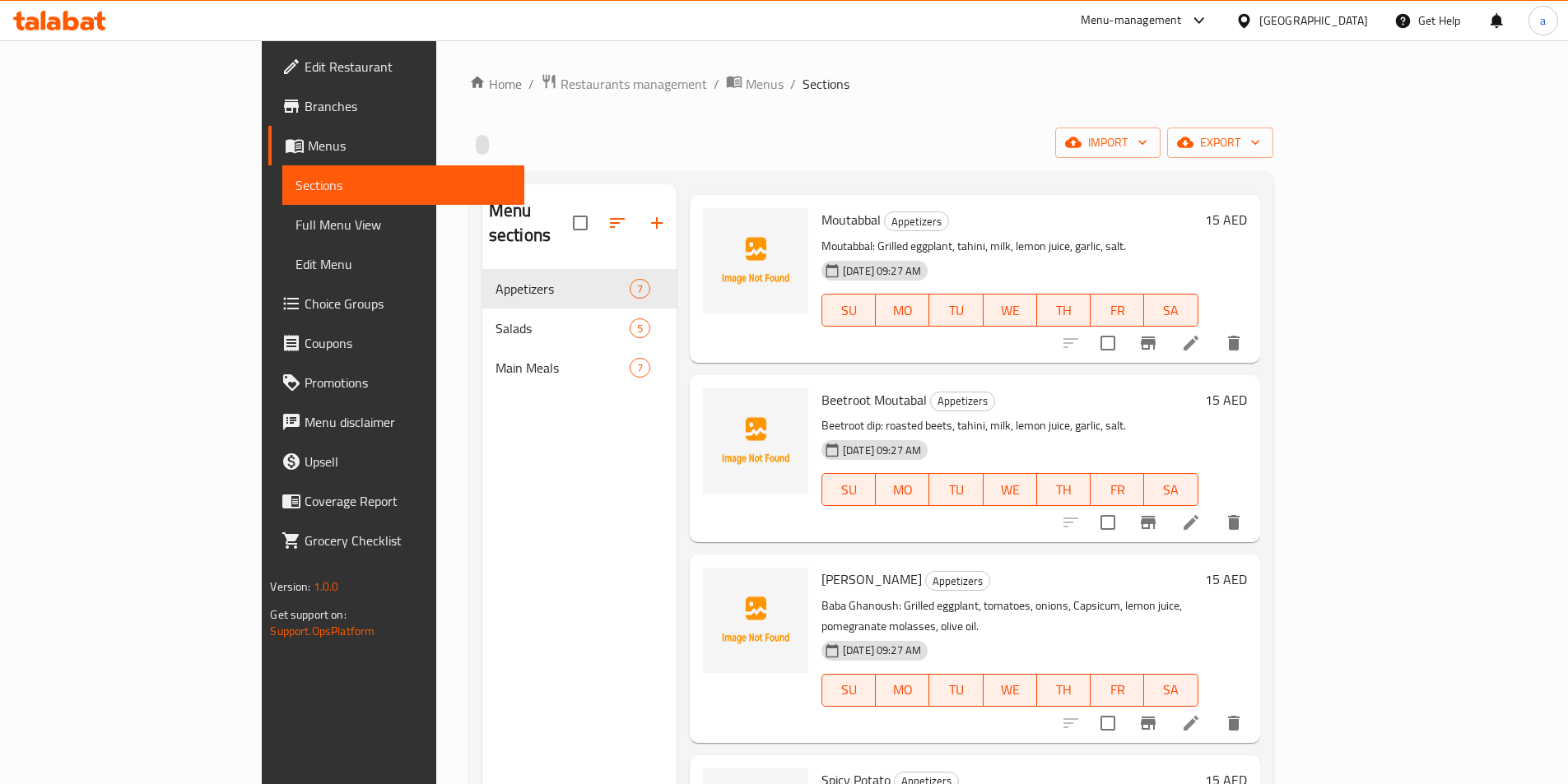
click at [1198, 336] on icon at bounding box center [1191, 343] width 15 height 15
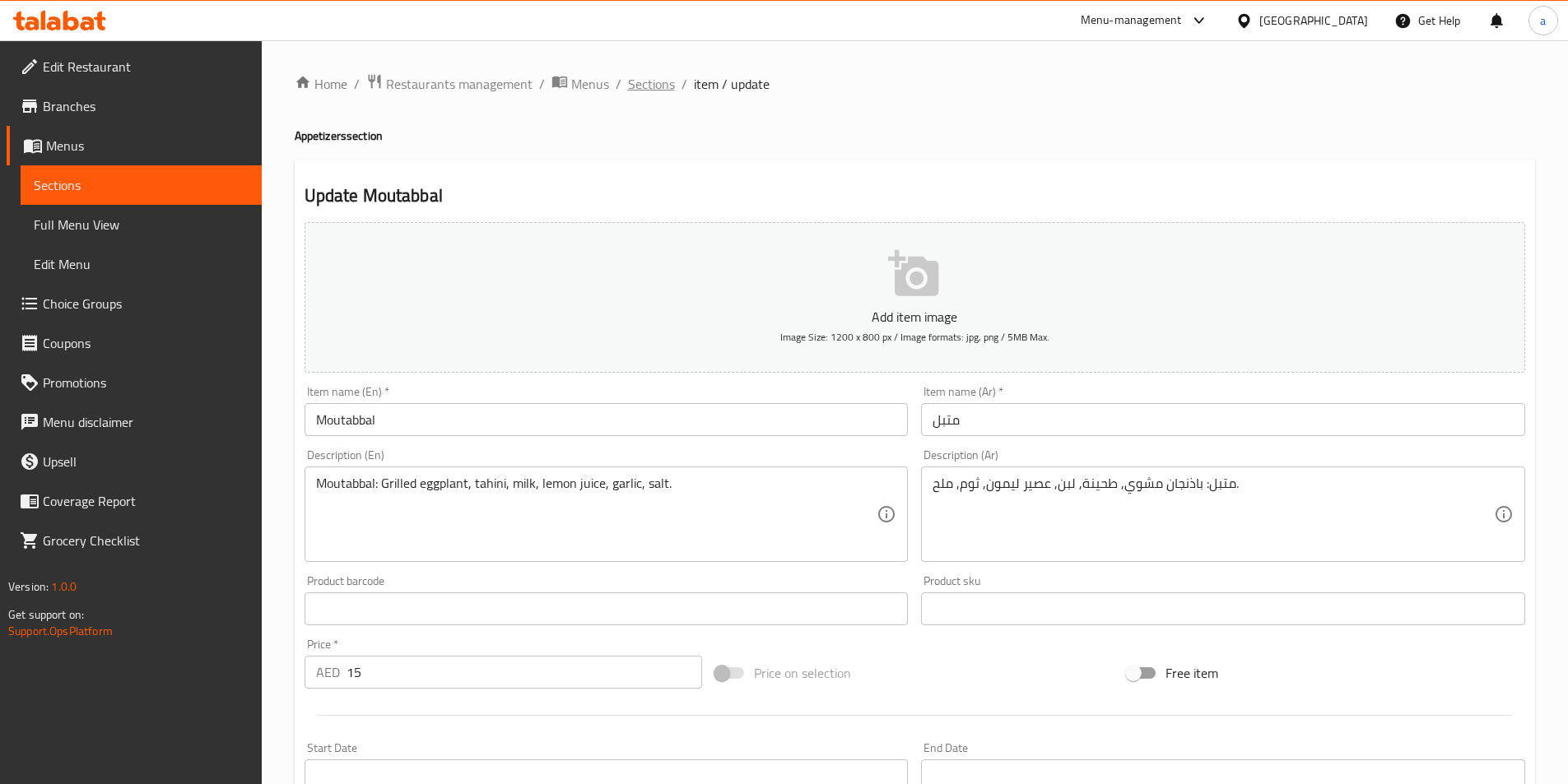
click at [669, 82] on span "Sections" at bounding box center [651, 84] width 47 height 20
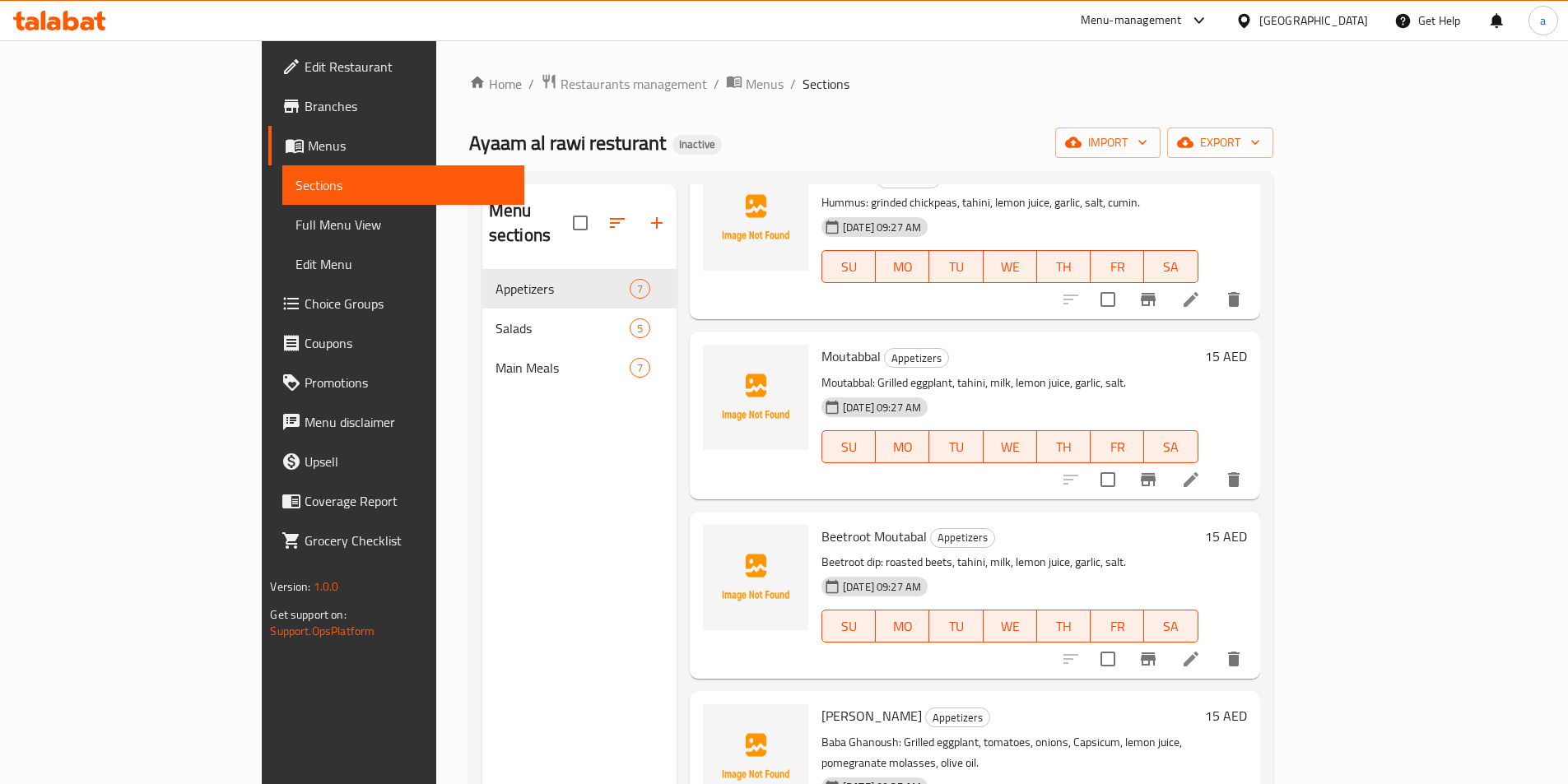
scroll to position [329, 0]
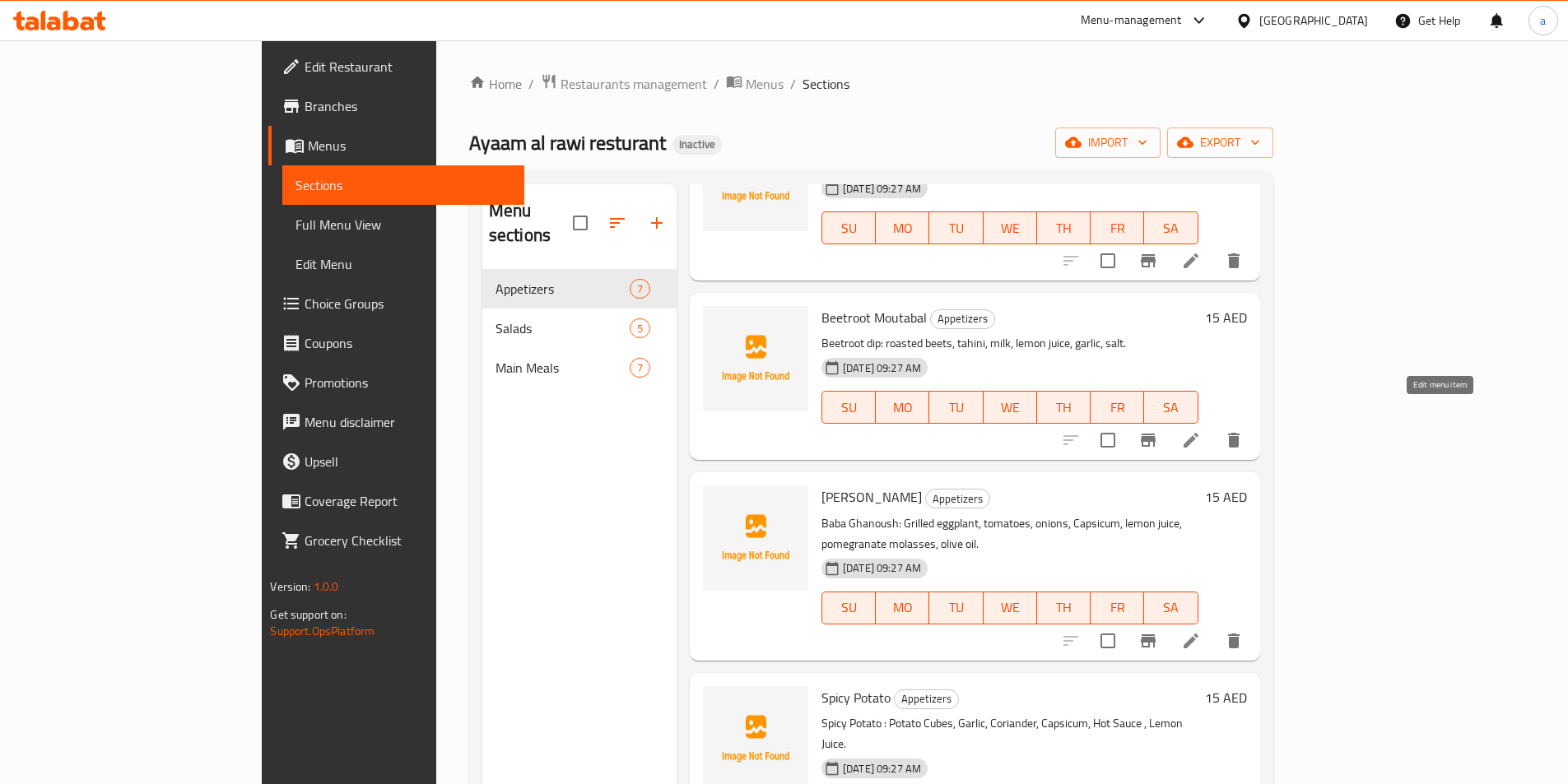
click at [1201, 431] on icon at bounding box center [1191, 441] width 20 height 20
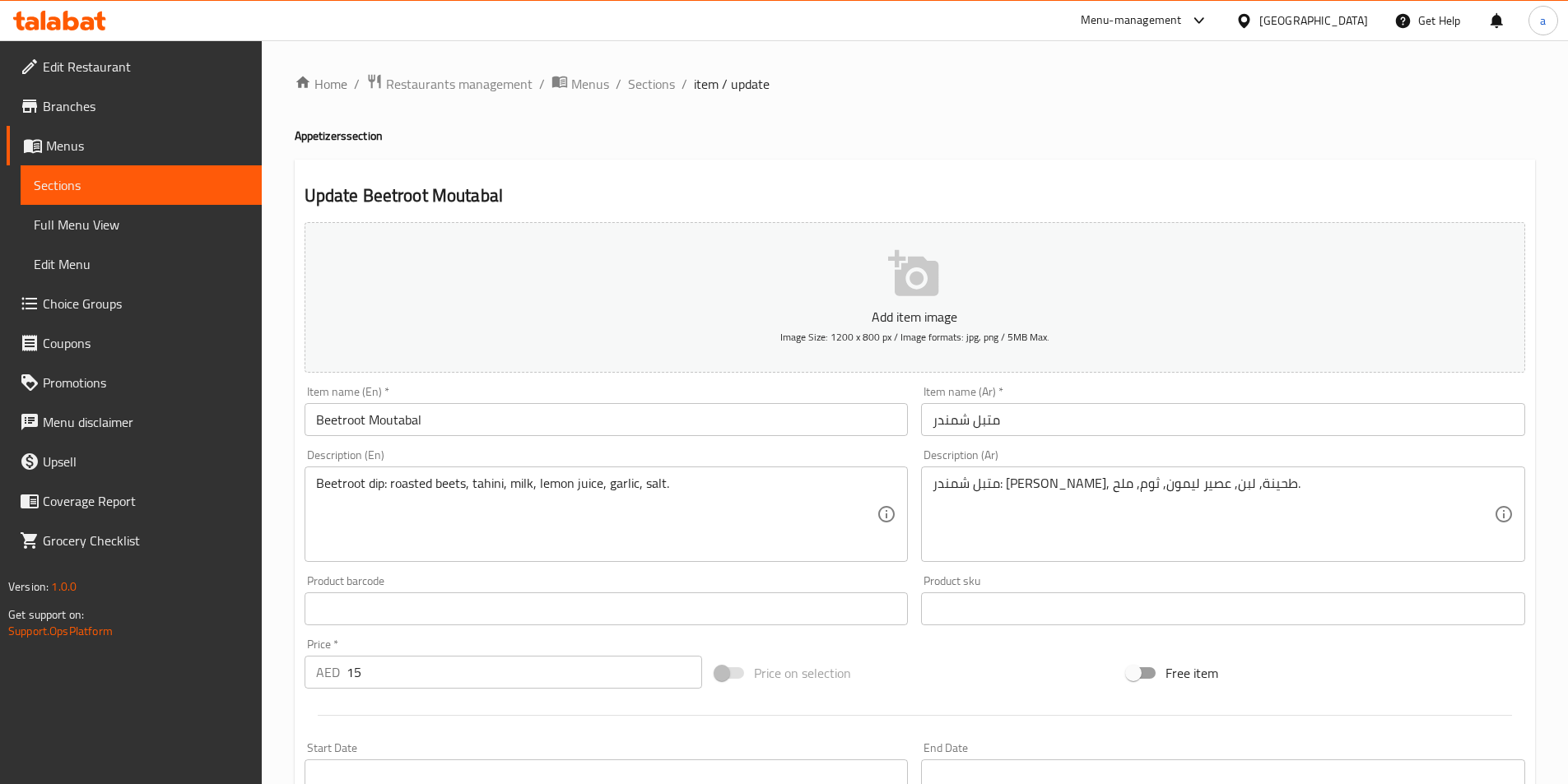
click at [397, 423] on input "Beetroot Moutabal" at bounding box center [606, 419] width 604 height 33
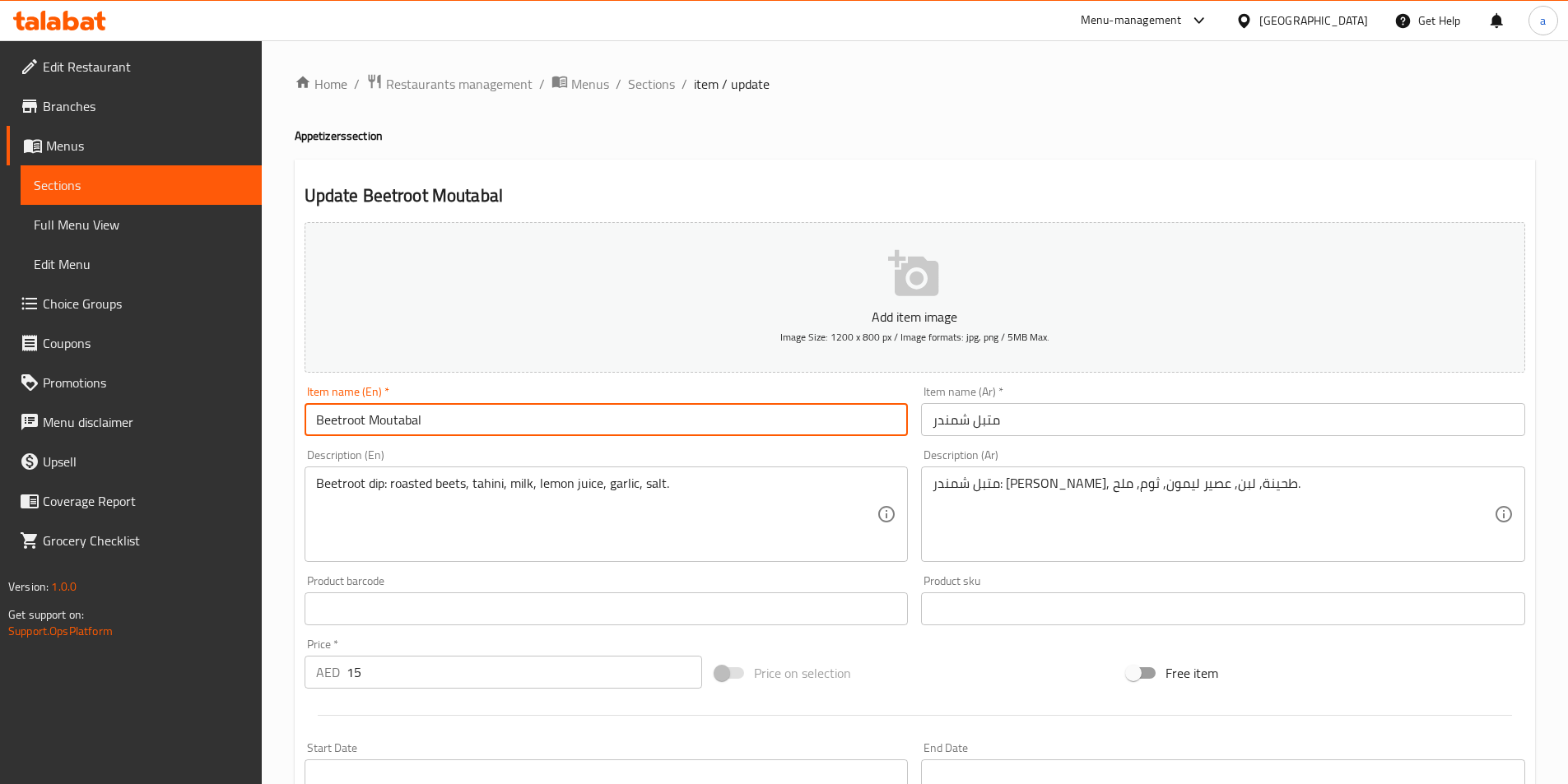
click at [397, 423] on input "Beetroot Moutabal" at bounding box center [606, 419] width 604 height 33
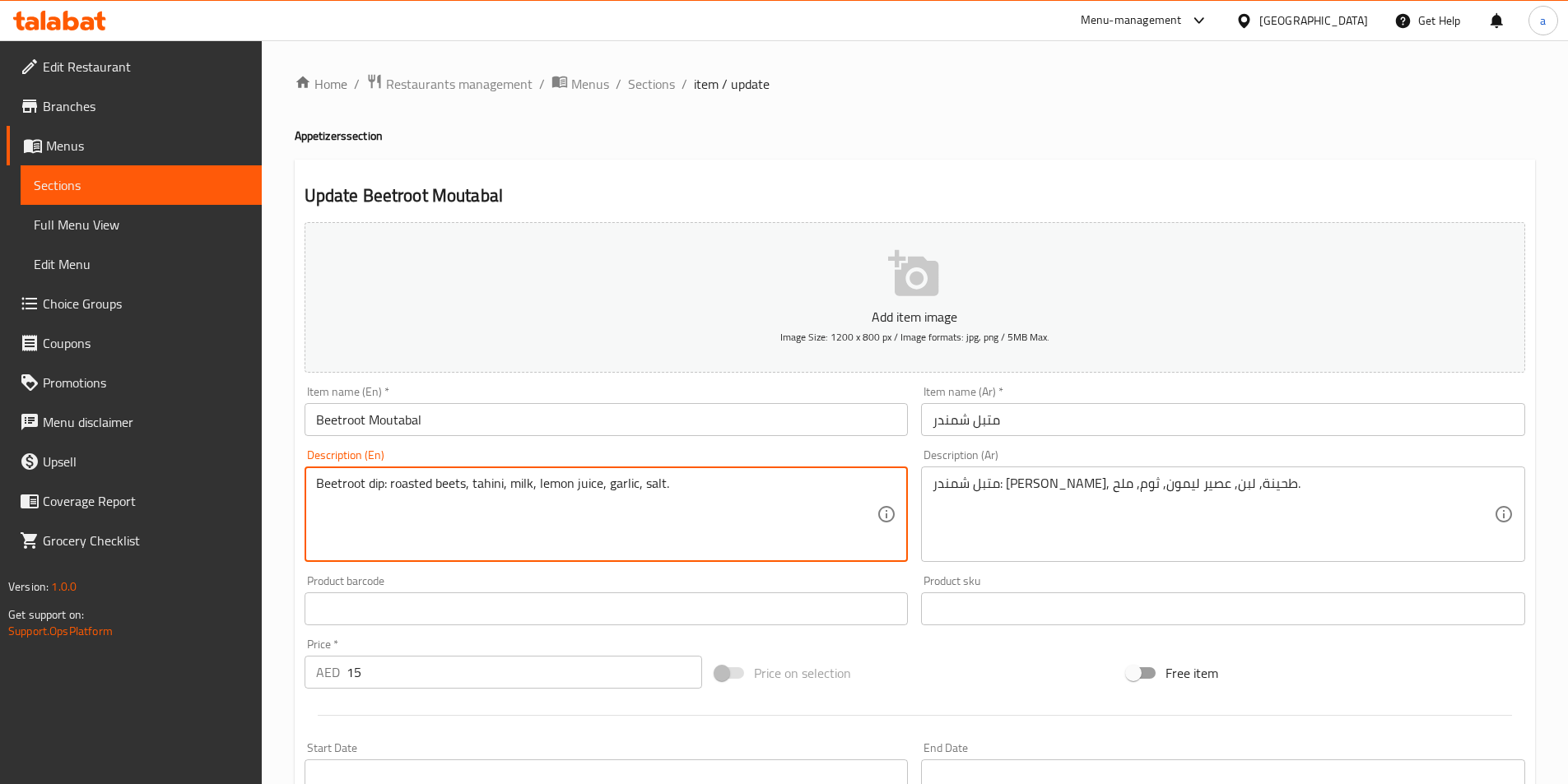
click at [375, 487] on textarea "Beetroot dip: roasted beets, tahini, milk, lemon juice, garlic, salt." at bounding box center [597, 514] width 561 height 78
paste textarea "Moutabal"
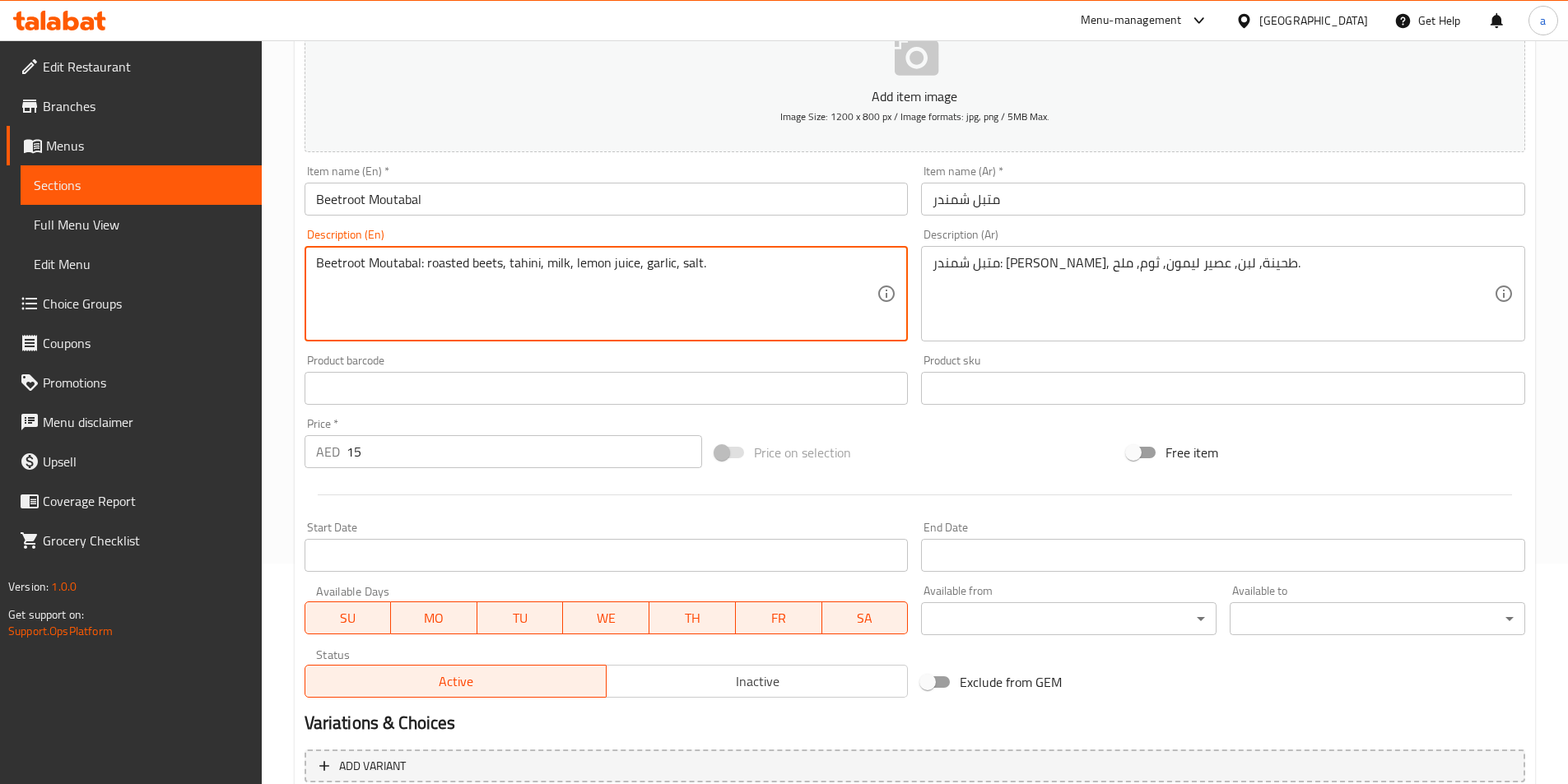
scroll to position [379, 0]
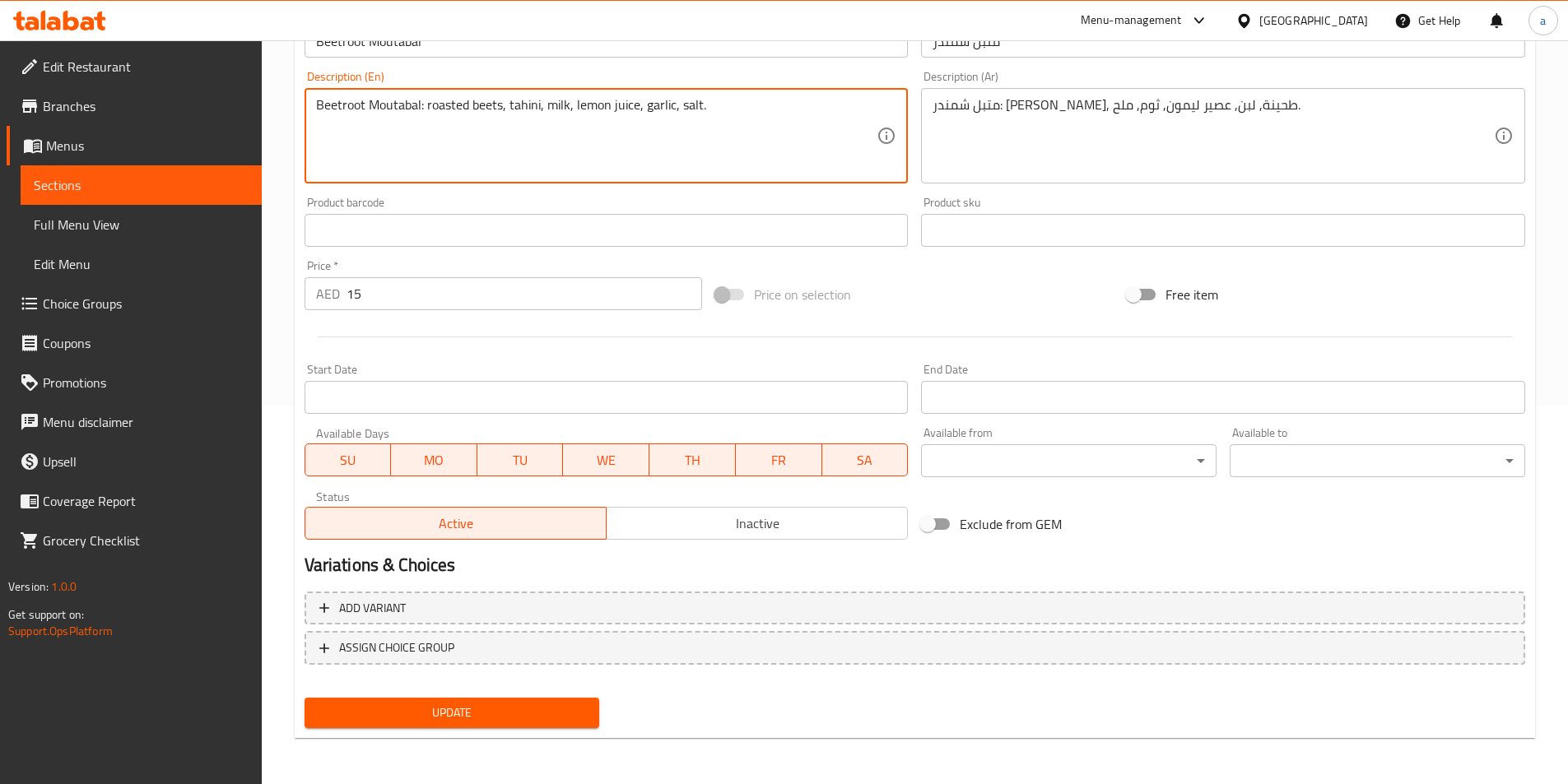
type textarea "Beetroot Moutabal: roasted beets, tahini, milk, lemon juice, garlic, salt."
click at [437, 719] on span "Update" at bounding box center [452, 713] width 269 height 21
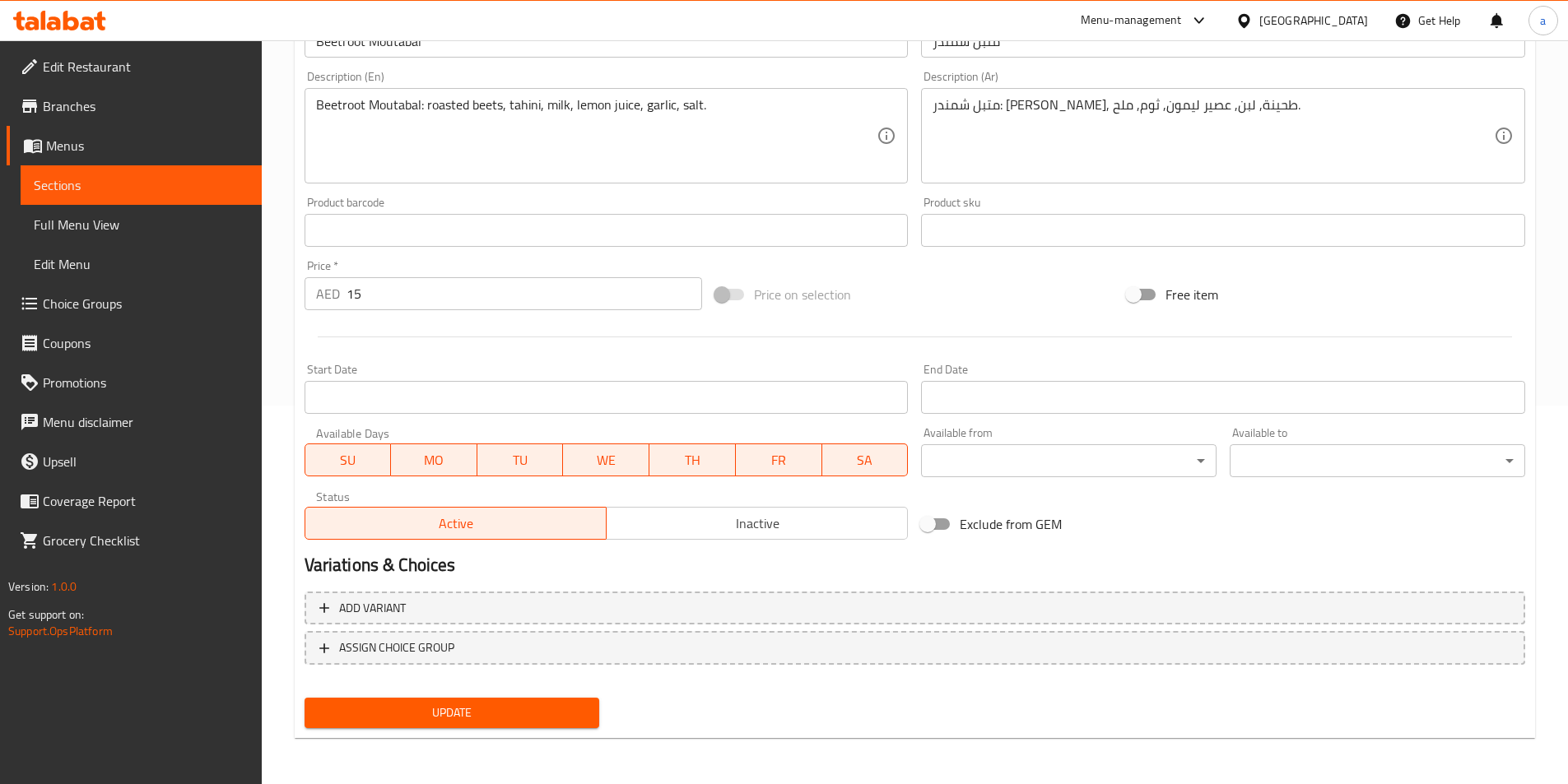
click at [153, 187] on span "Sections" at bounding box center [141, 185] width 215 height 20
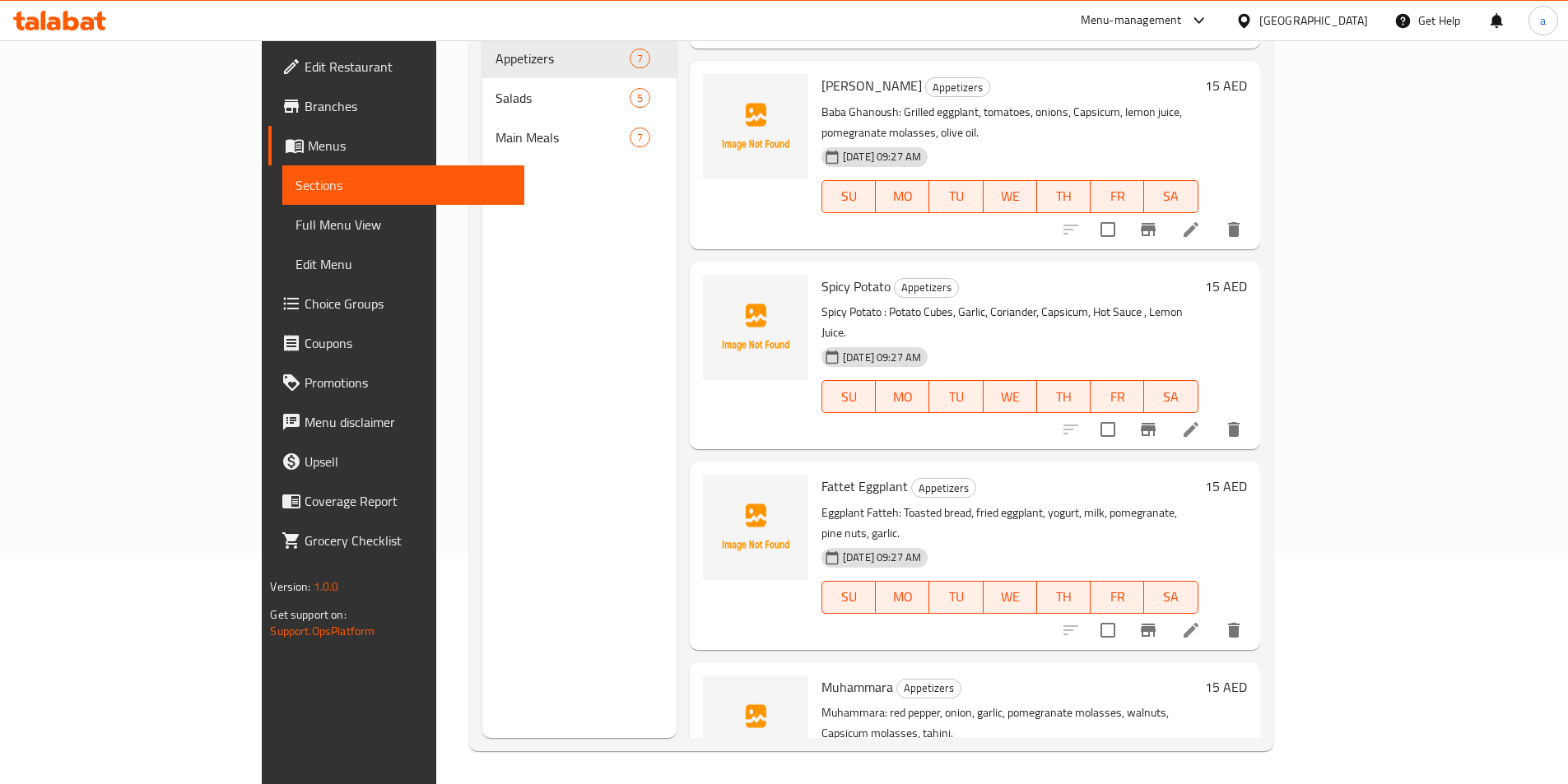
scroll to position [515, 0]
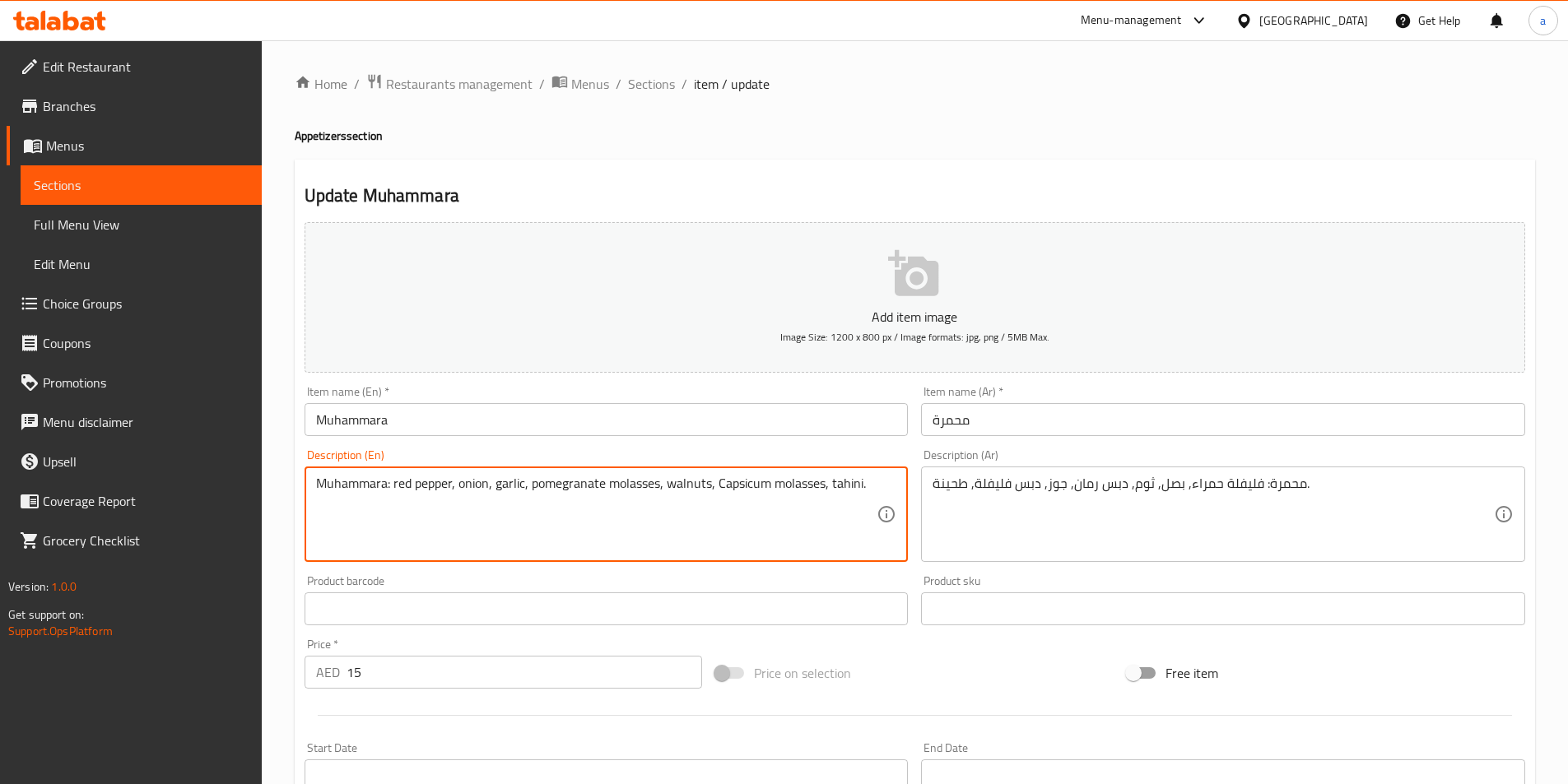
click at [425, 488] on textarea "Muhammara: red pepper, onion, garlic, pomegranate molasses, walnuts, Capsicum m…" at bounding box center [597, 514] width 561 height 78
paste textarea "Capsicum"
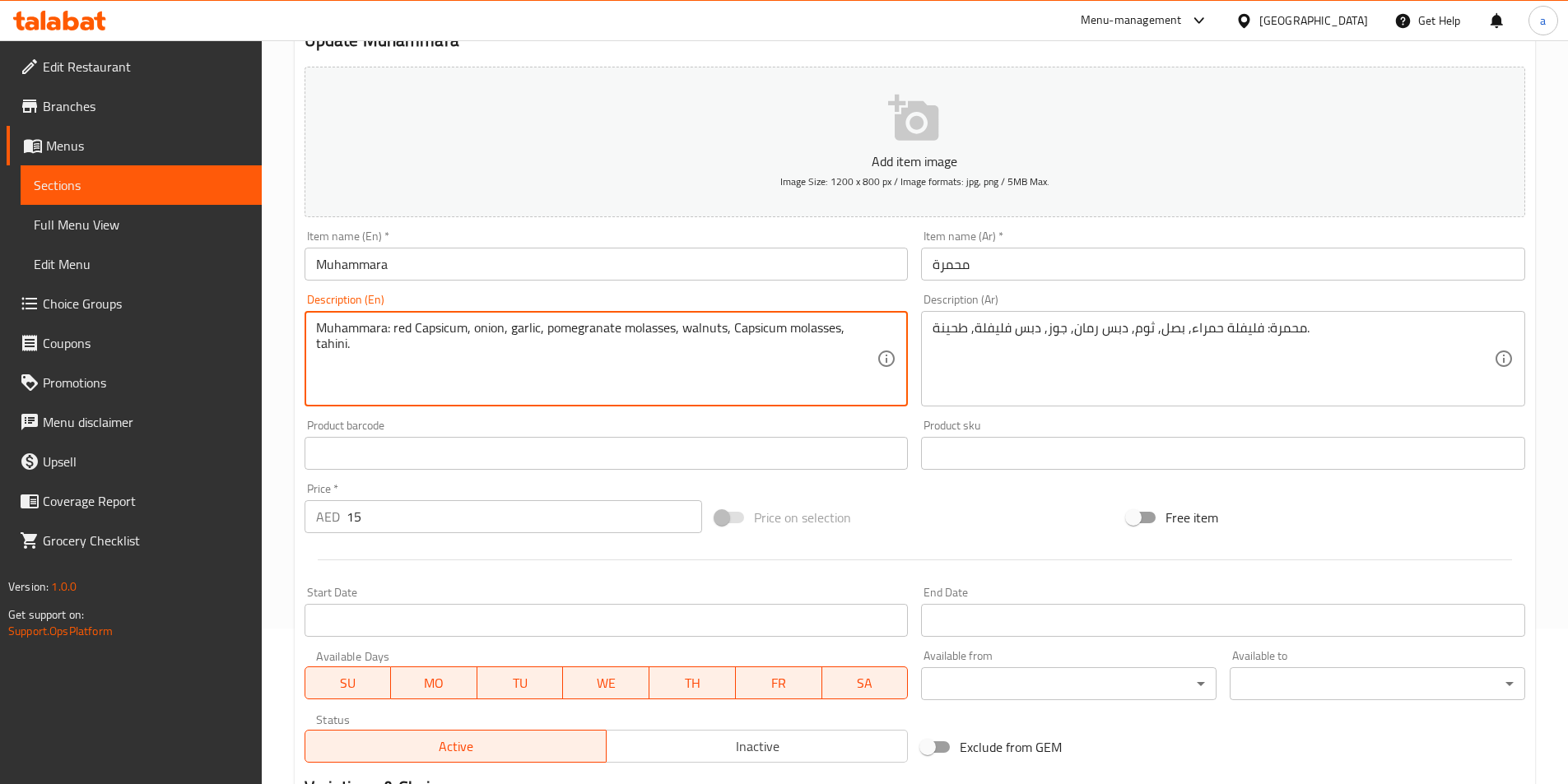
scroll to position [329, 0]
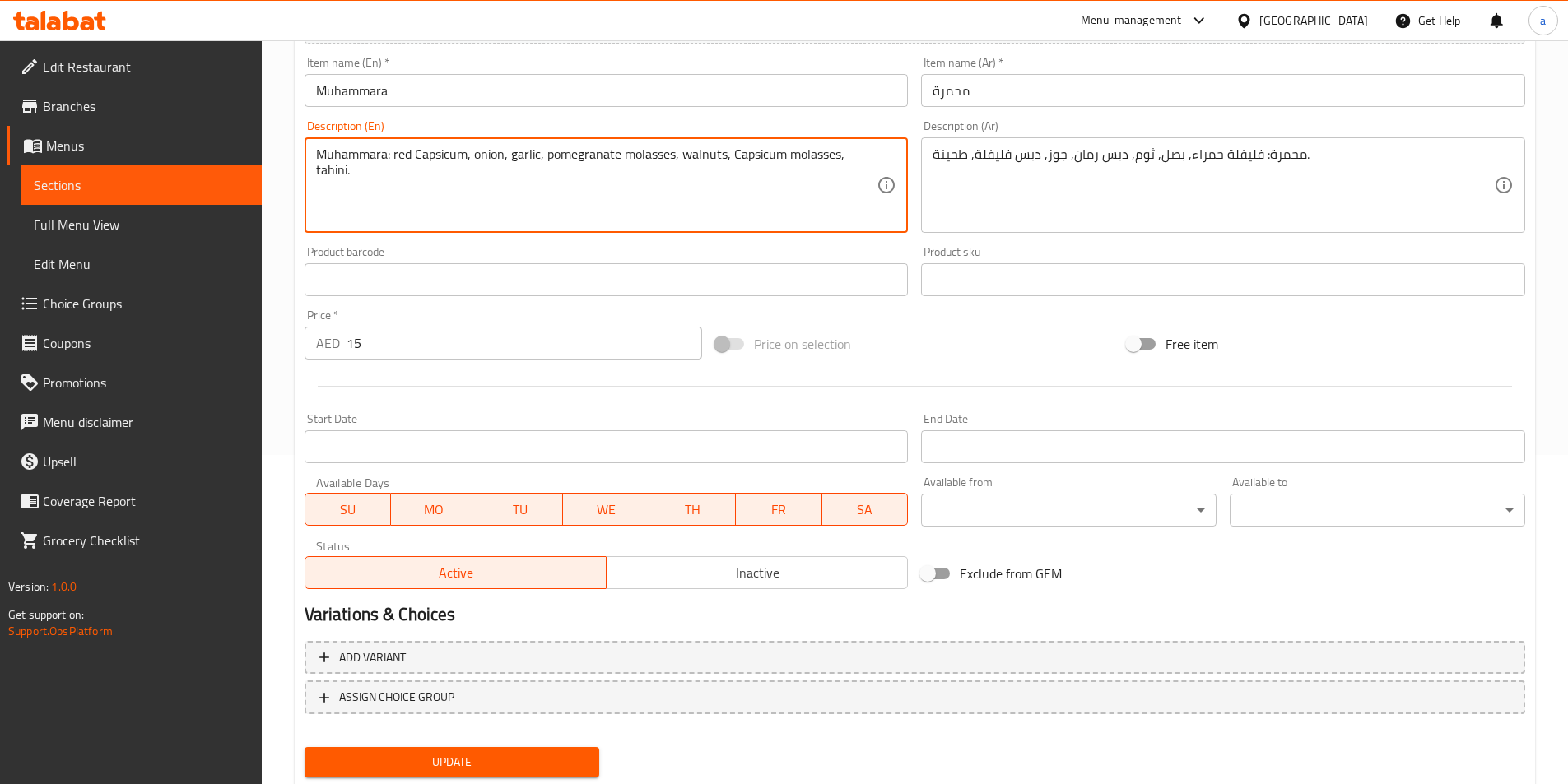
type textarea "Muhammara: red Capsicum, onion, garlic, pomegranate molasses, walnuts, Capsicum…"
click at [502, 755] on span "Update" at bounding box center [452, 762] width 269 height 21
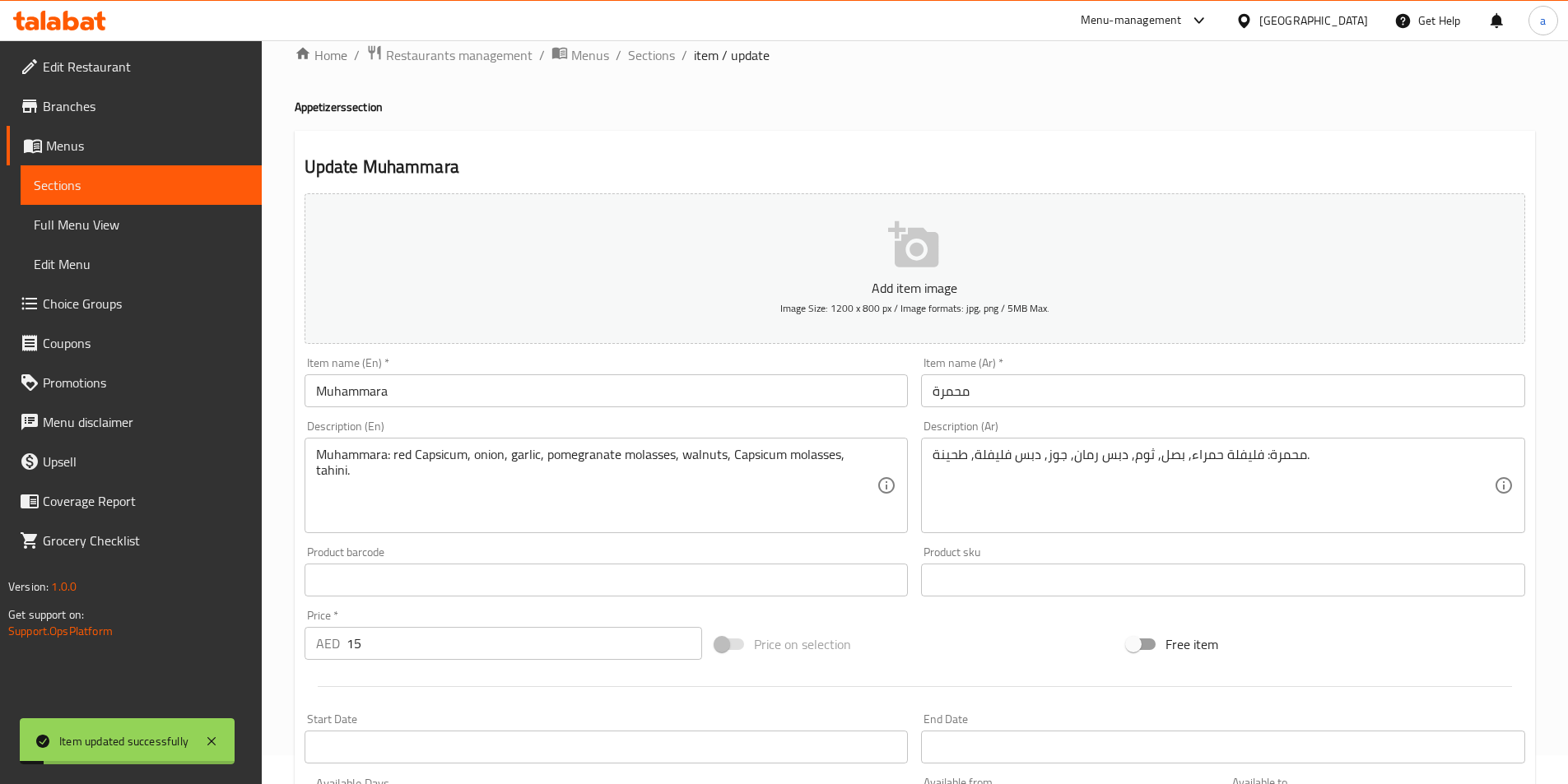
scroll to position [0, 0]
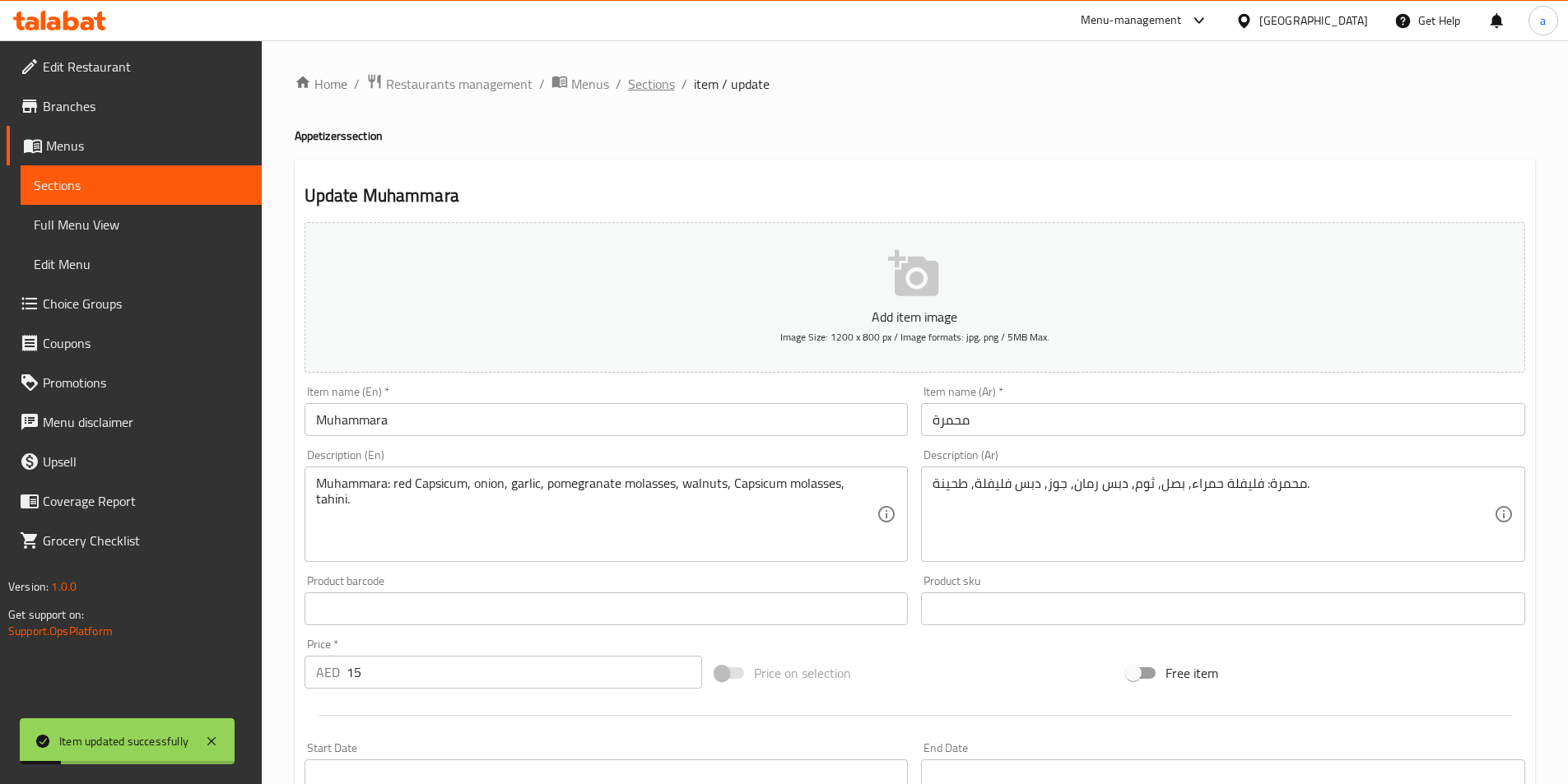
drag, startPoint x: 634, startPoint y: 88, endPoint x: 629, endPoint y: 39, distance: 49.3
click at [634, 88] on span "Sections" at bounding box center [651, 84] width 47 height 20
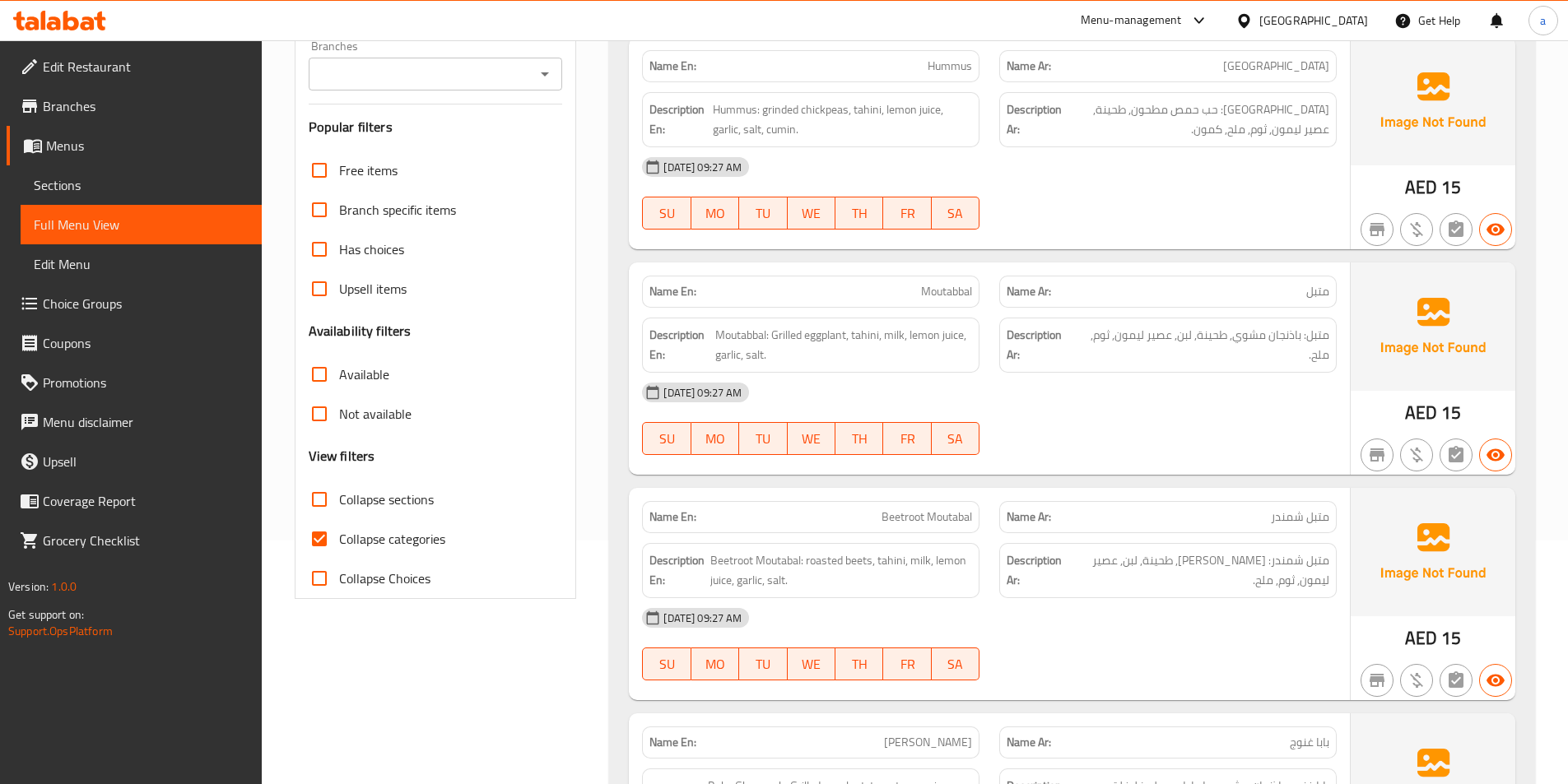
scroll to position [34, 0]
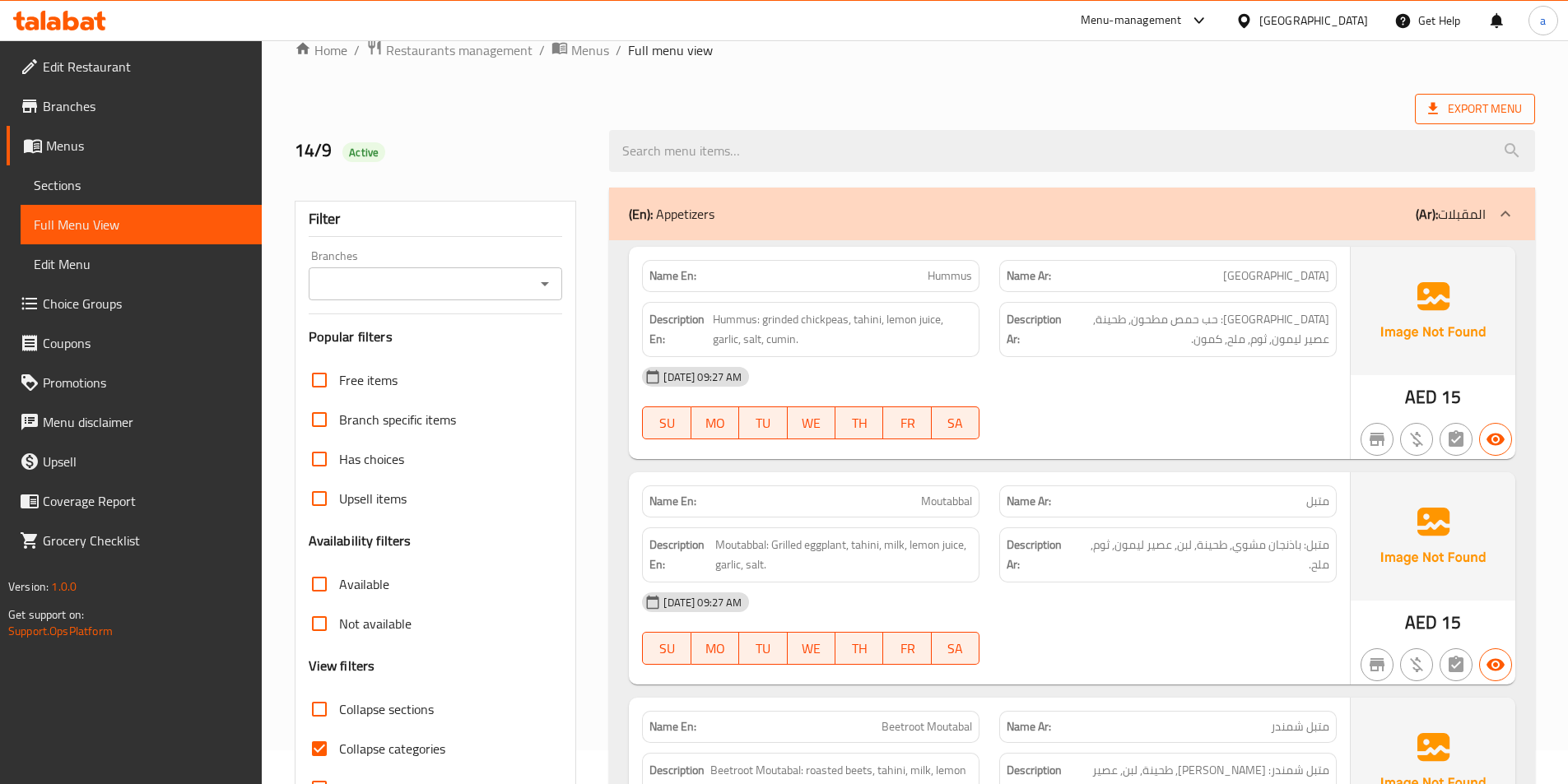
click at [1442, 118] on span "Export Menu" at bounding box center [1475, 109] width 94 height 21
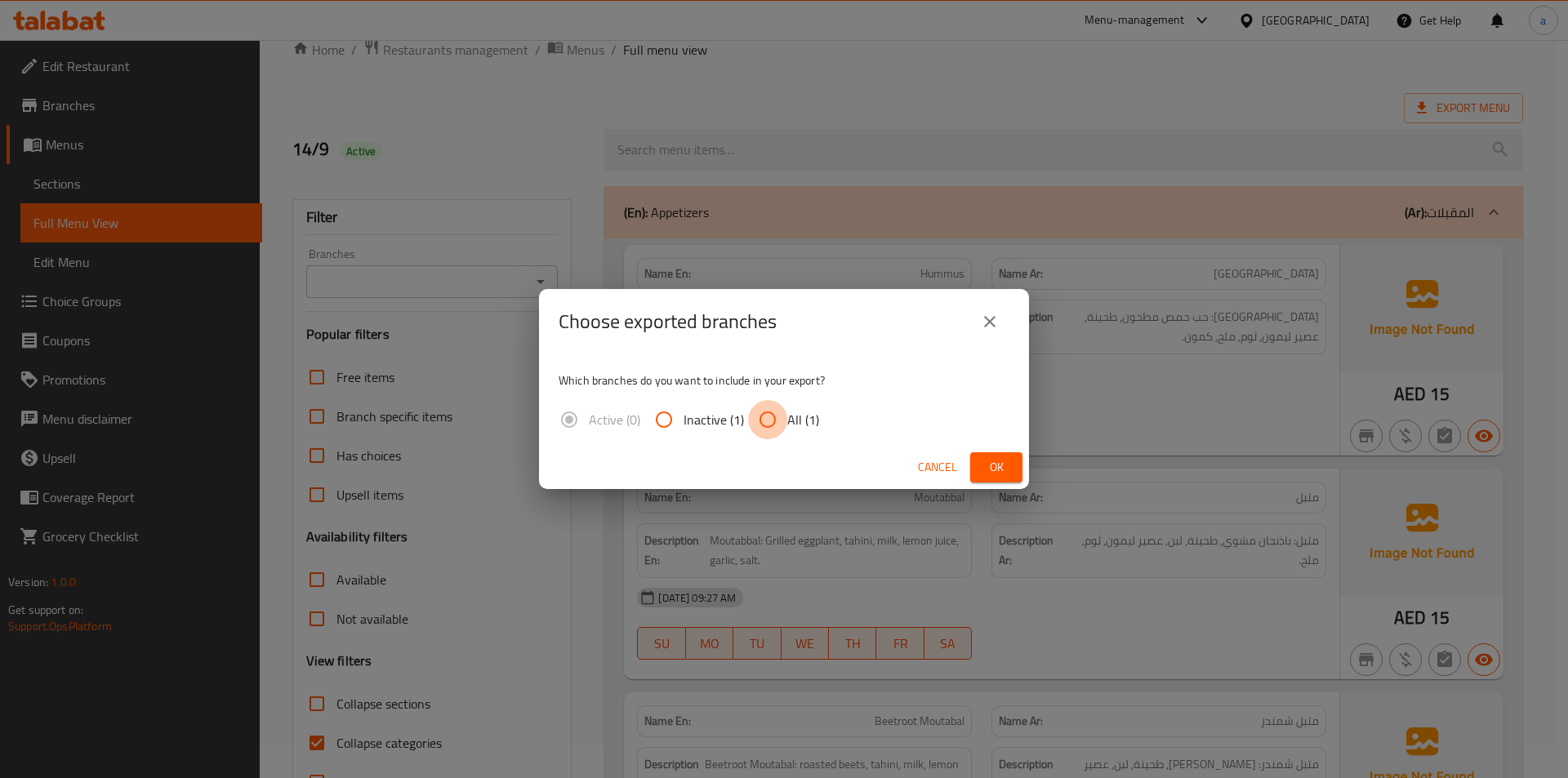
click at [774, 422] on input "All (1)" at bounding box center [767, 419] width 39 height 39
radio input "true"
click at [1005, 465] on span "Ok" at bounding box center [996, 467] width 26 height 21
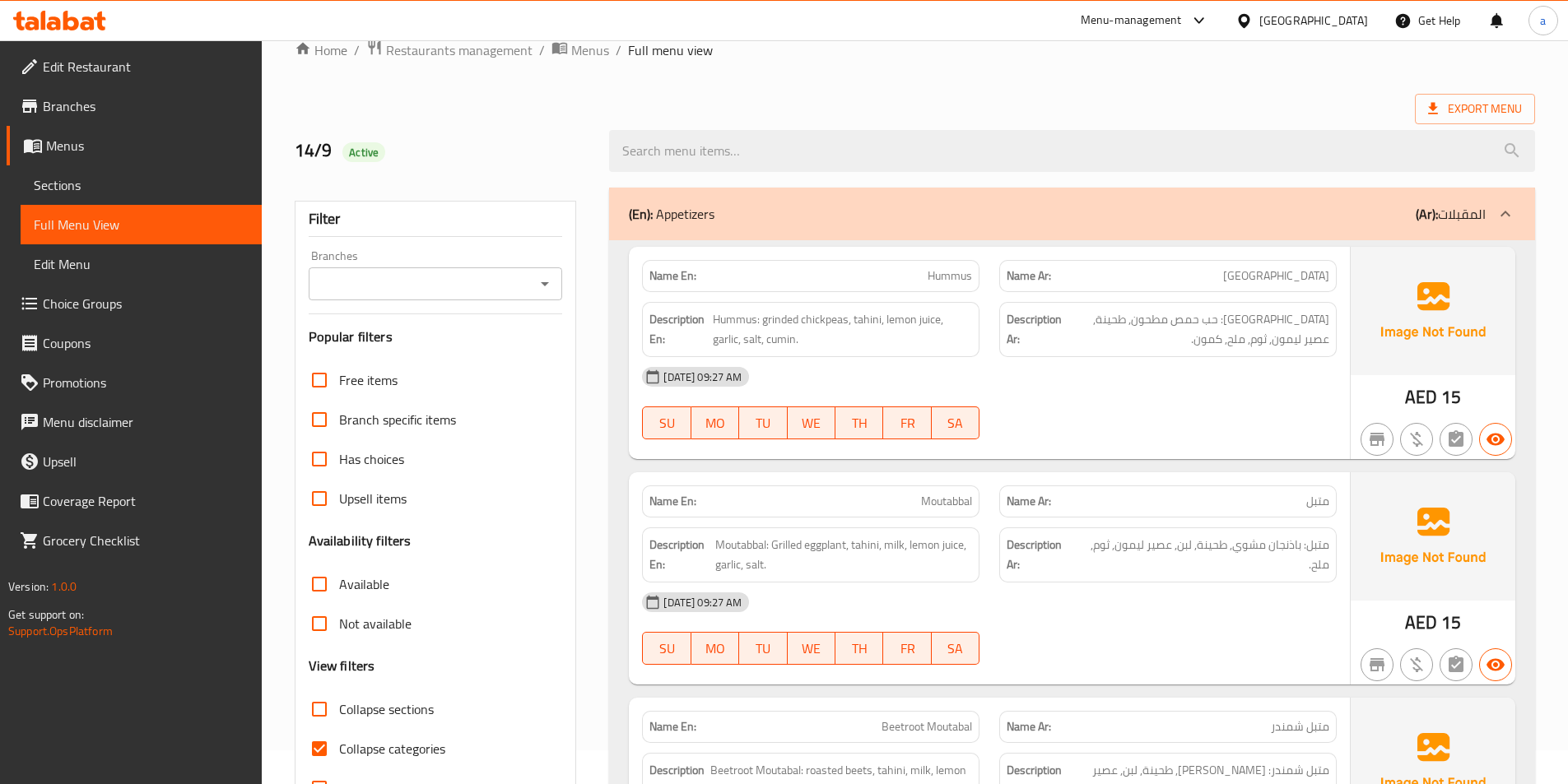
click at [80, 28] on icon at bounding box center [60, 21] width 93 height 20
